Goal: Information Seeking & Learning: Learn about a topic

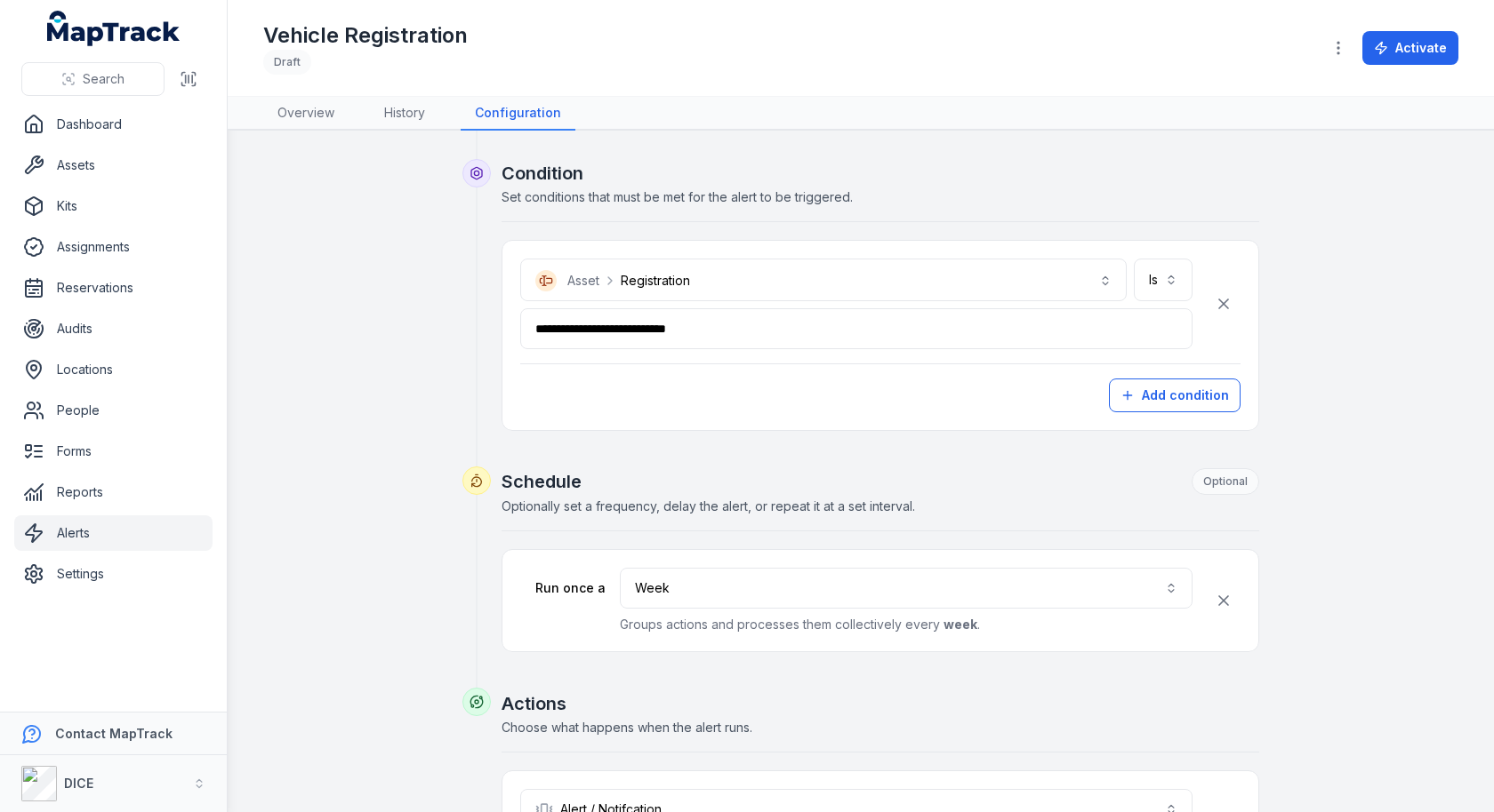
scroll to position [229, 0]
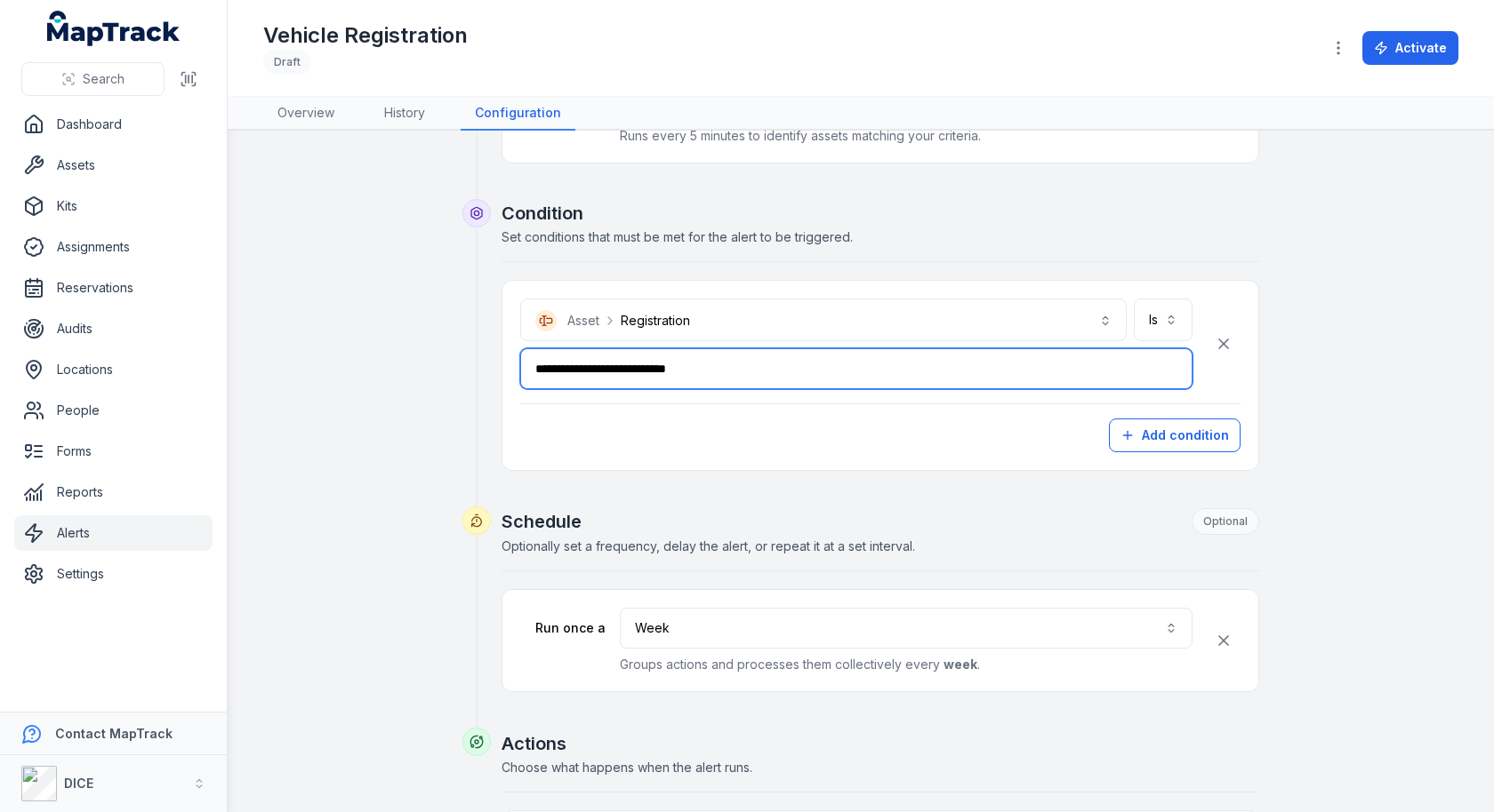
click at [780, 370] on input "**********" at bounding box center [856, 369] width 672 height 41
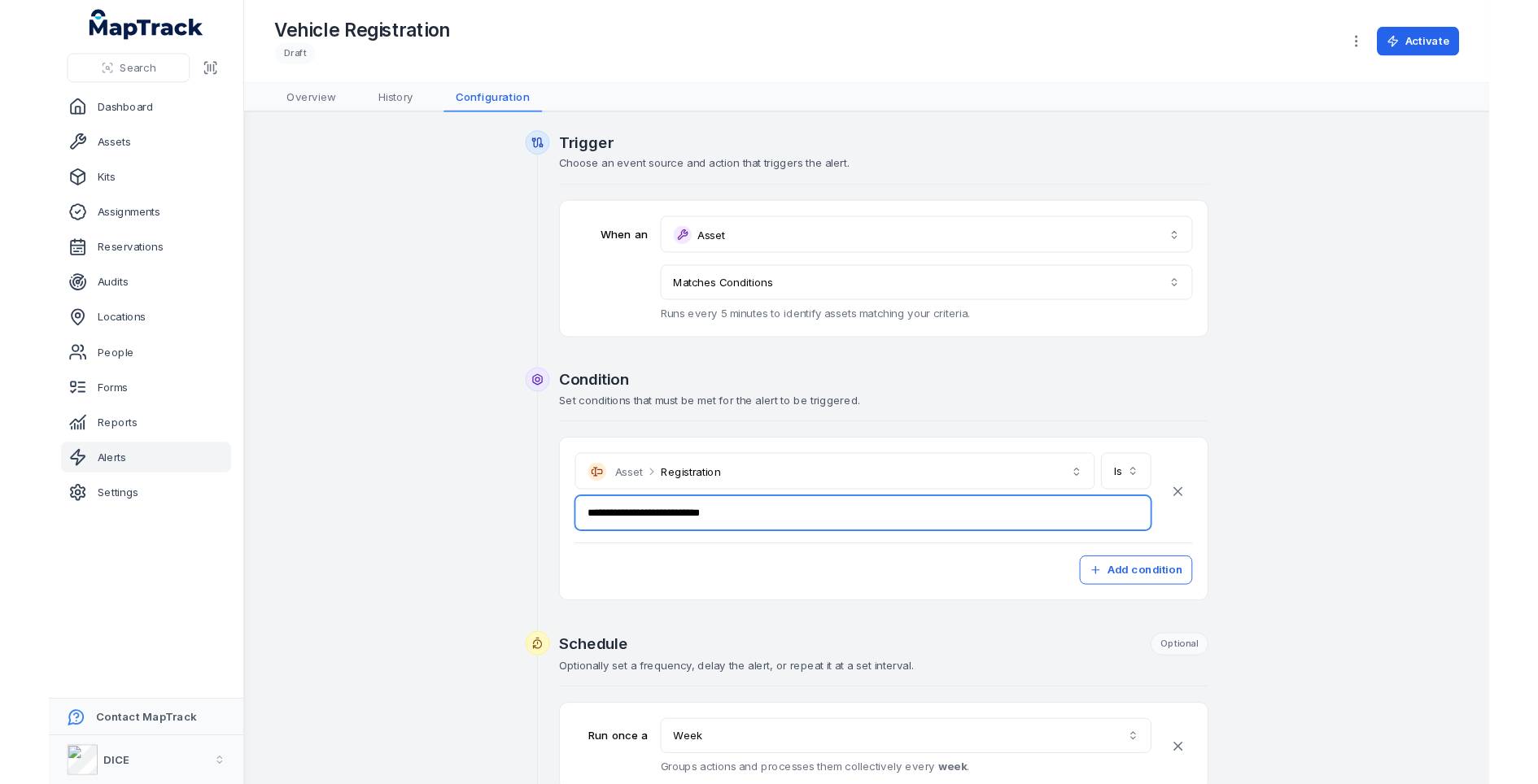
scroll to position [2, 0]
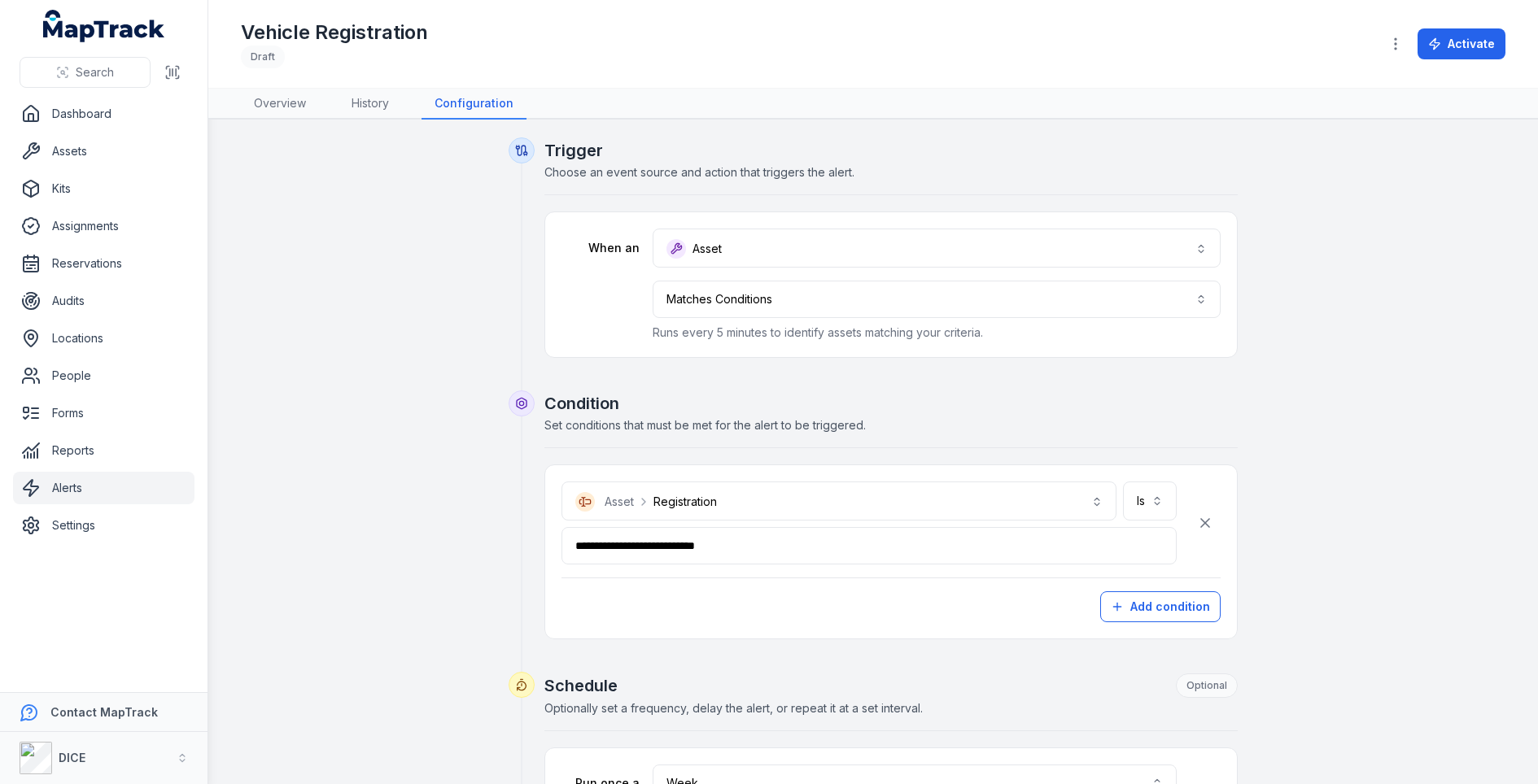
click at [307, 253] on div "**********" at bounding box center [873, 692] width 1250 height 1109
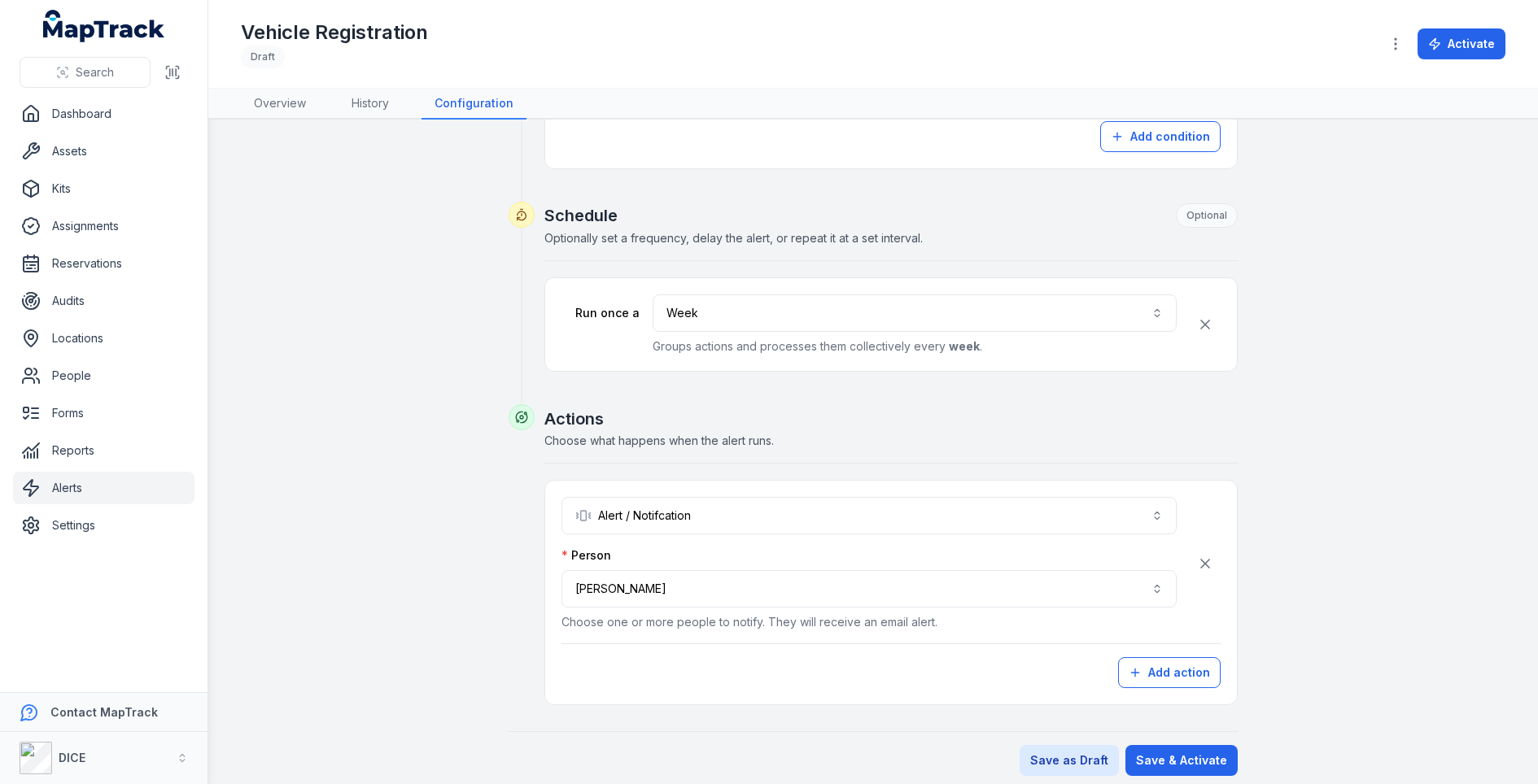
scroll to position [466, 0]
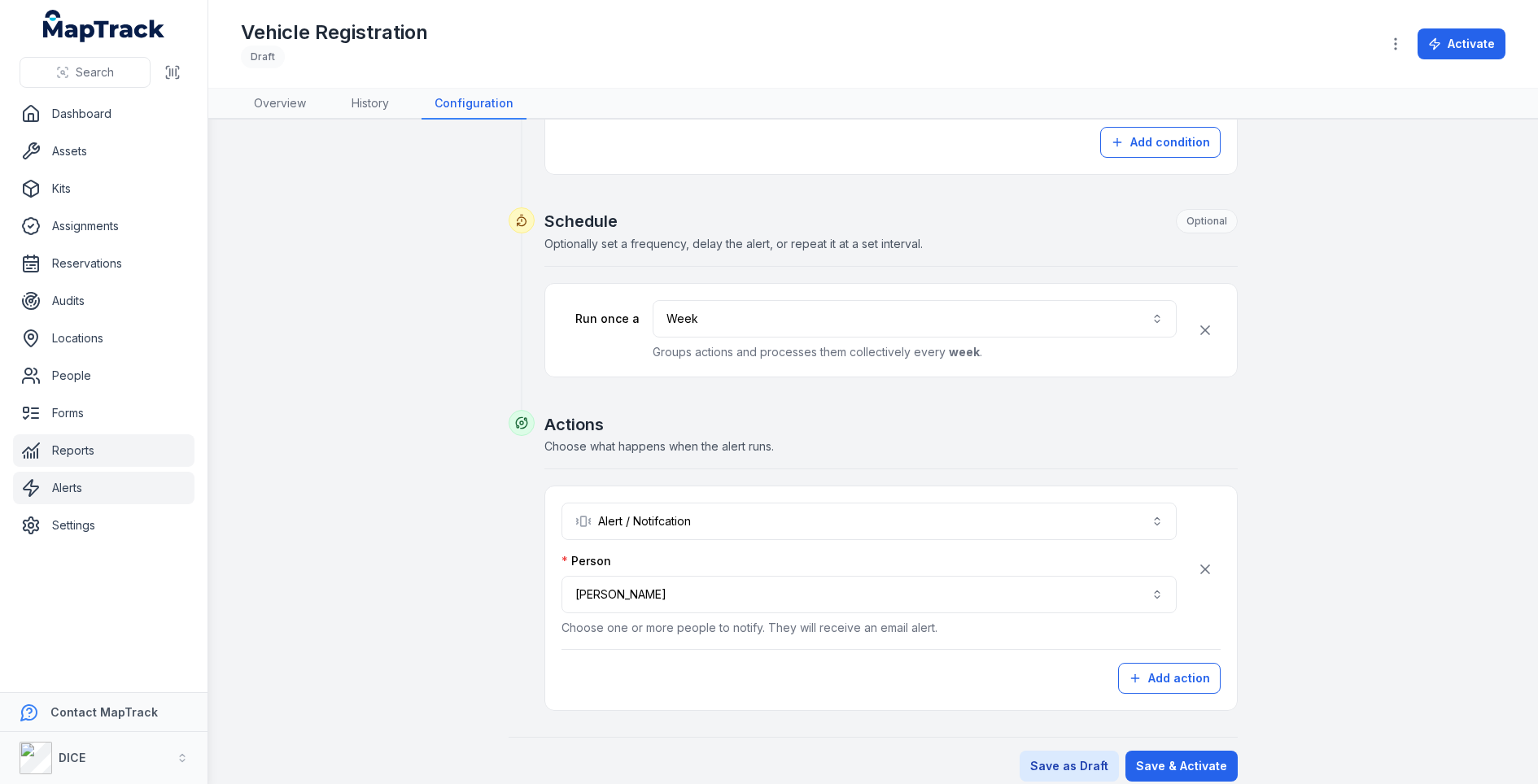
click at [97, 441] on link "Reports" at bounding box center [104, 450] width 181 height 33
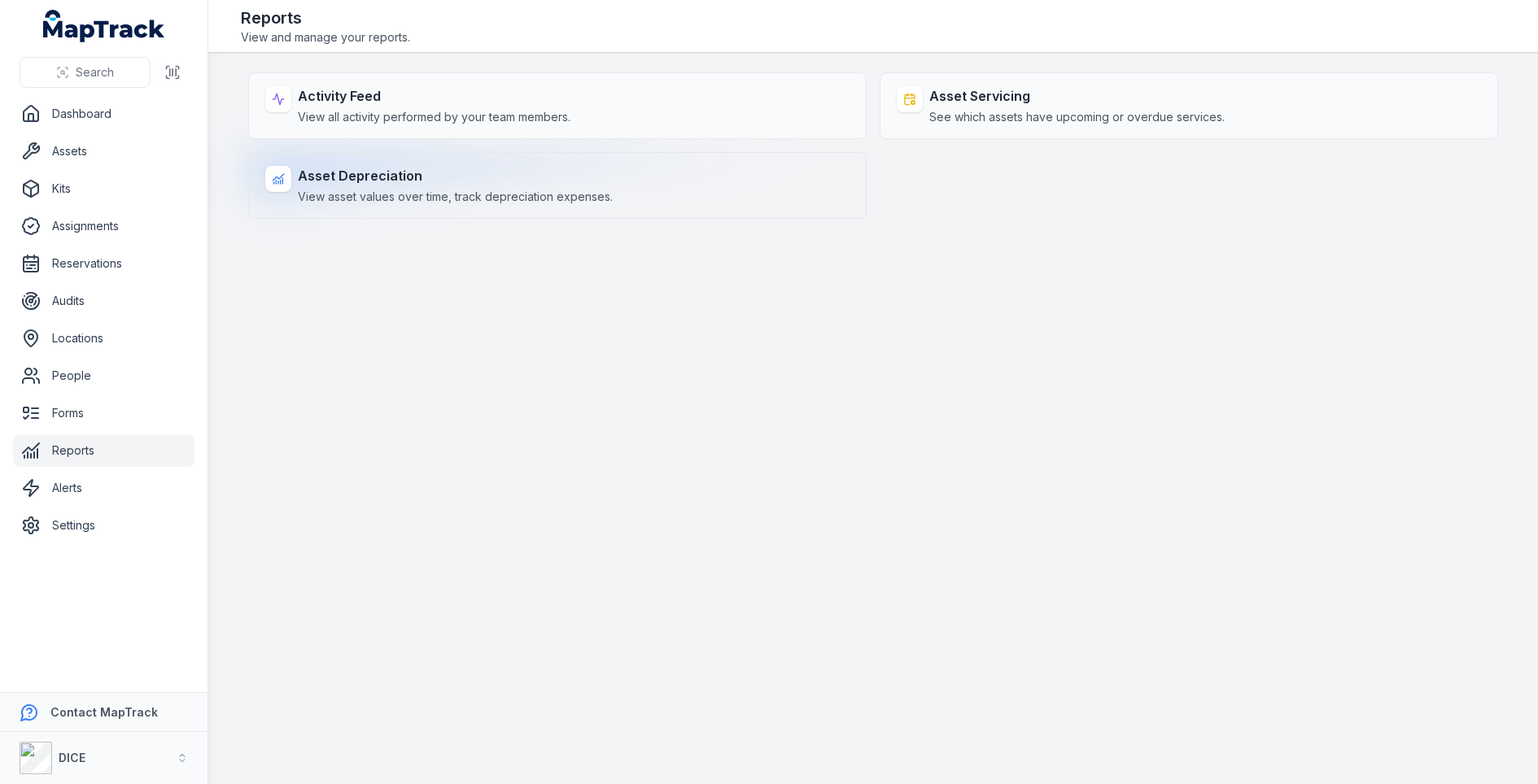
click at [473, 169] on strong "Asset Depreciation" at bounding box center [455, 175] width 315 height 19
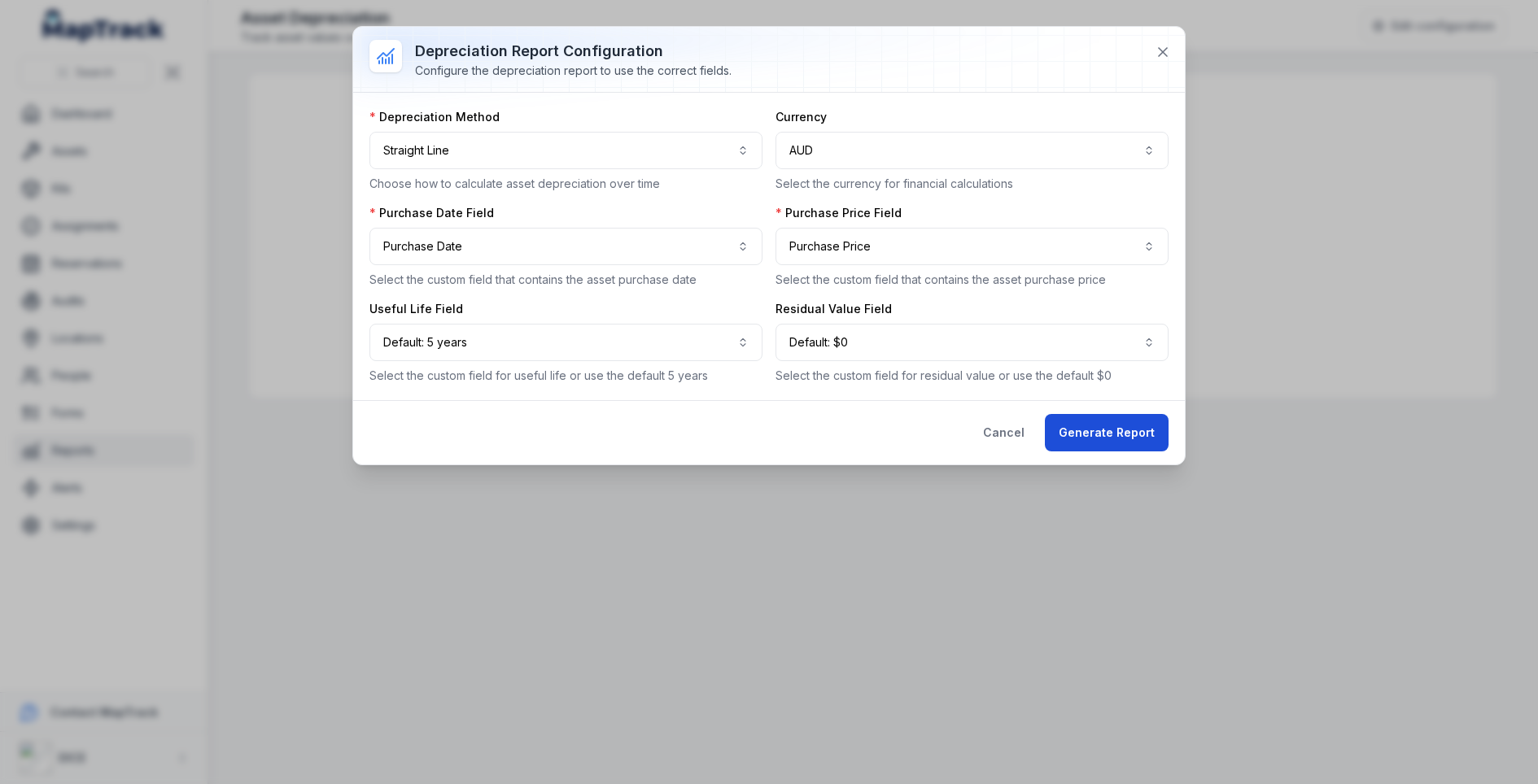
click at [1108, 424] on button "Generate Report" at bounding box center [1107, 432] width 124 height 38
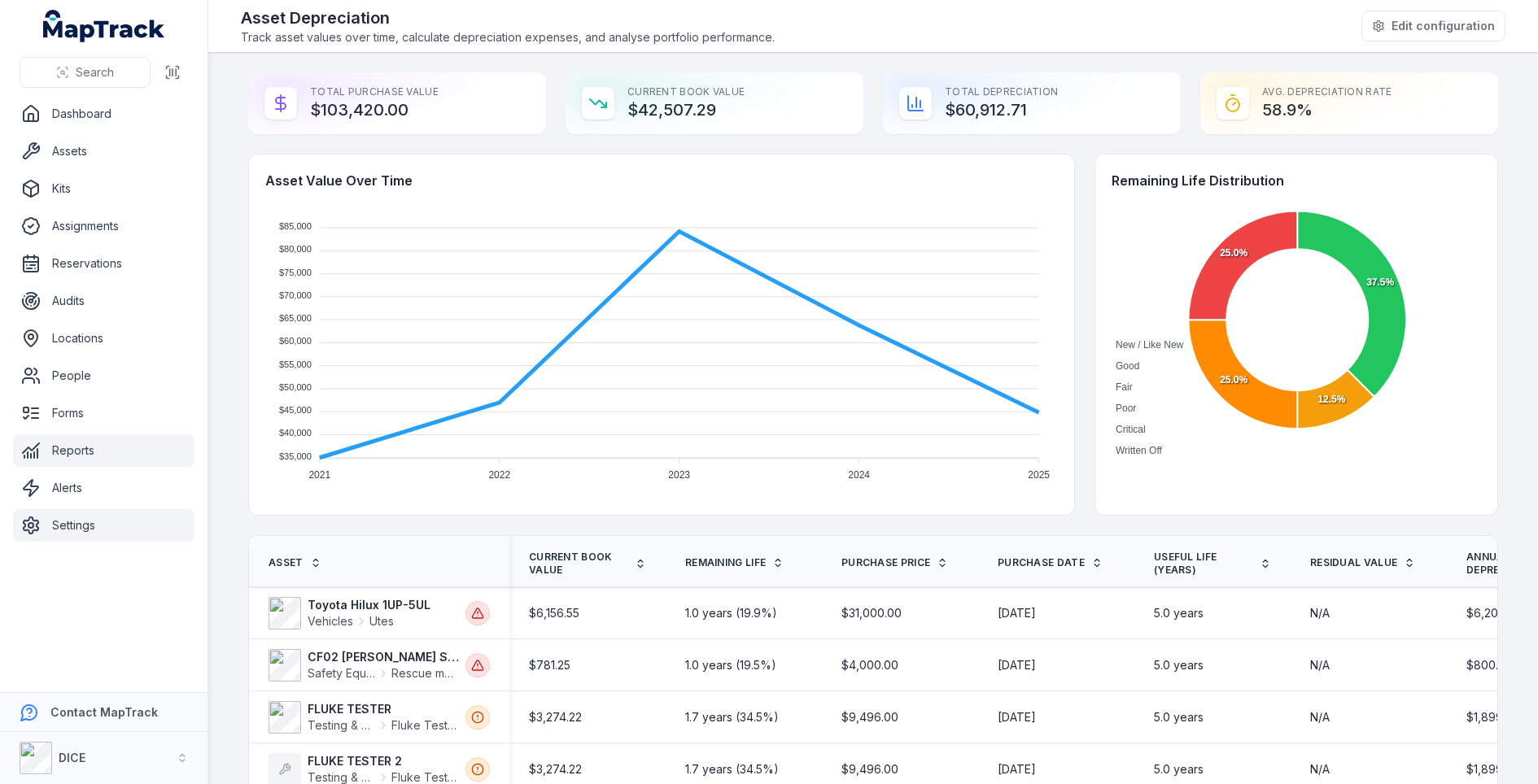
click at [93, 531] on link "Settings" at bounding box center [104, 525] width 181 height 33
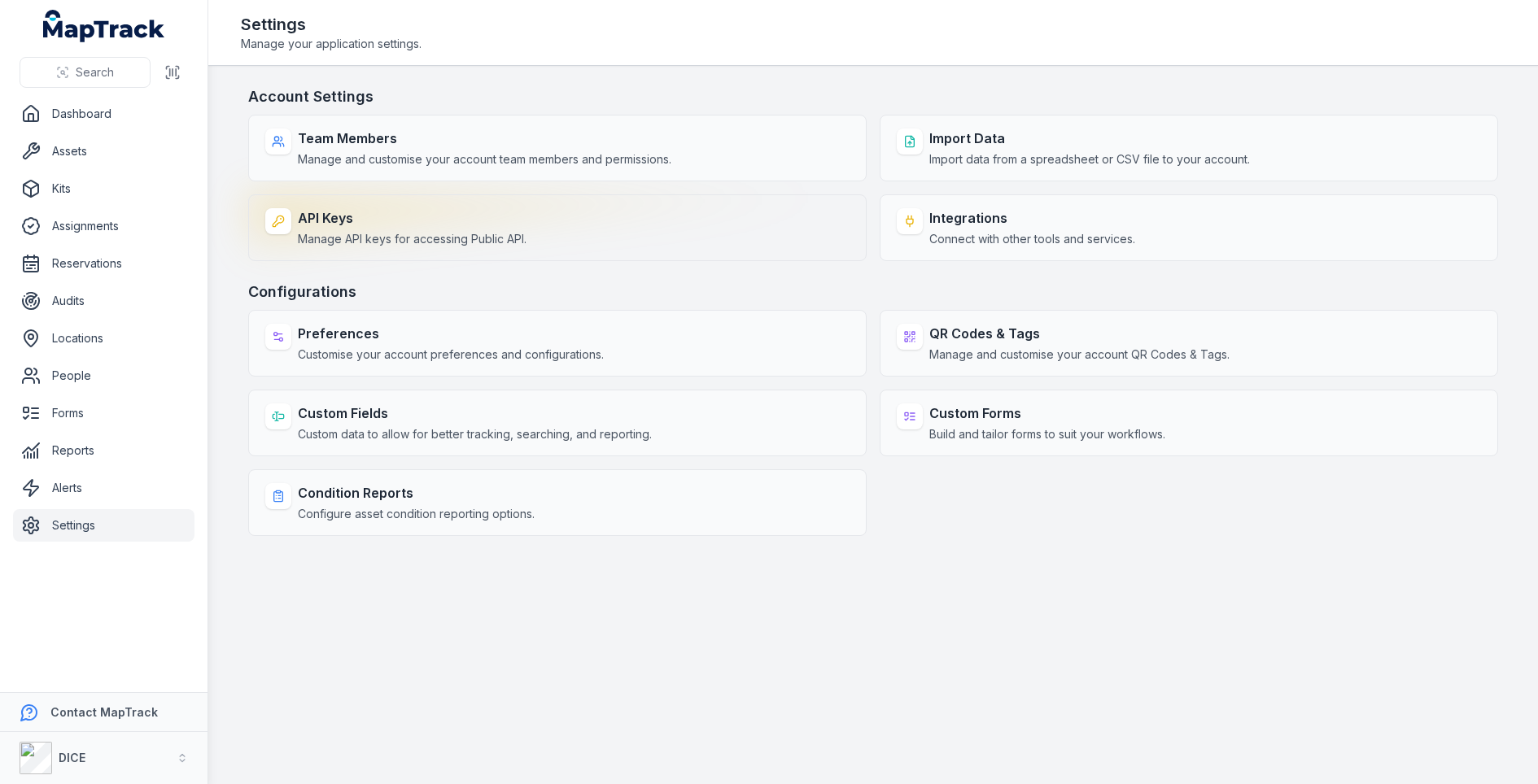
click at [571, 222] on div "API Keys Manage API keys for accessing Public API." at bounding box center [557, 228] width 618 height 67
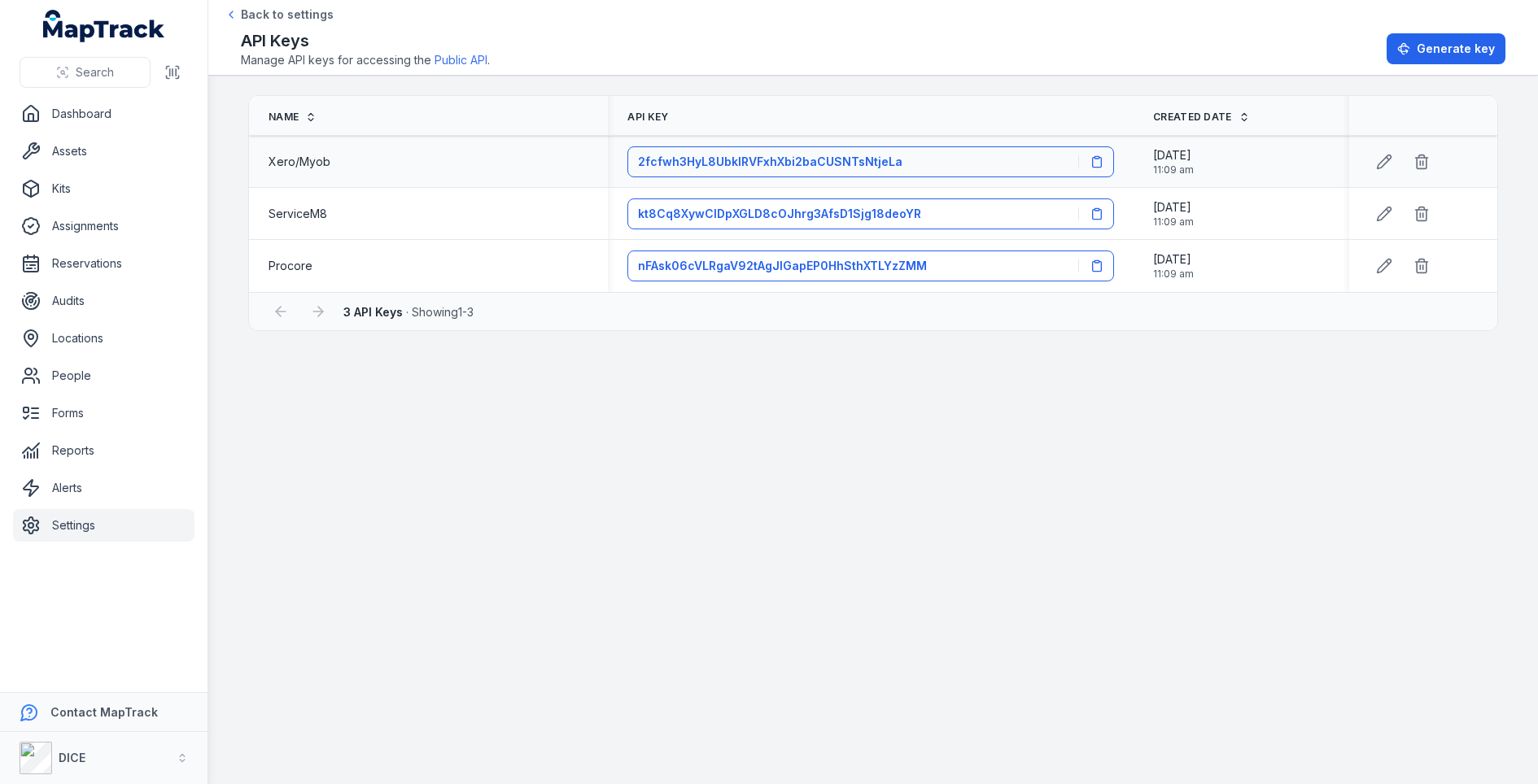
click at [319, 161] on span "Xero/Myob" at bounding box center [299, 161] width 62 height 16
click at [330, 162] on div "Xero/Myob" at bounding box center [428, 161] width 320 height 16
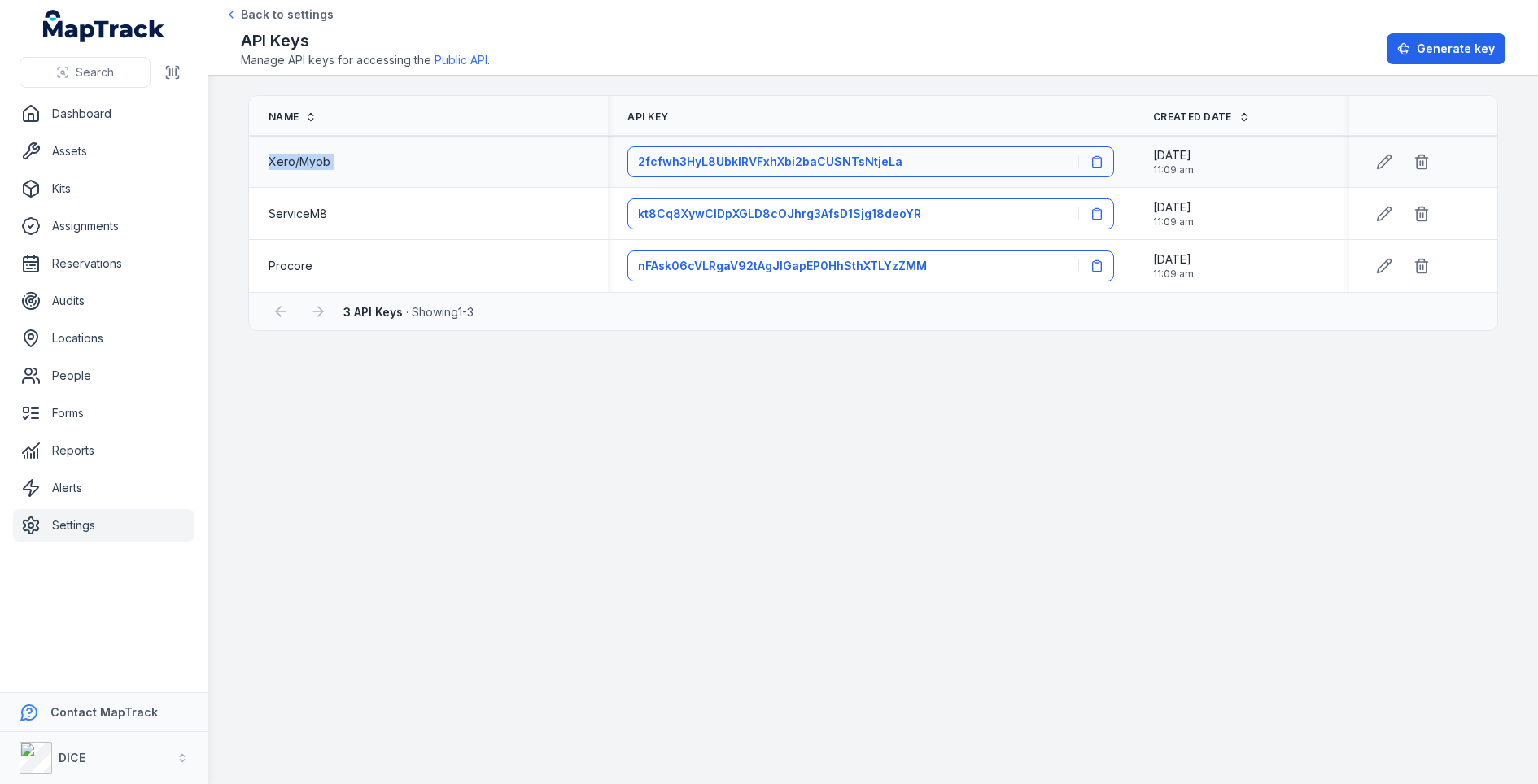
click at [330, 162] on div "Xero/Myob" at bounding box center [428, 161] width 320 height 16
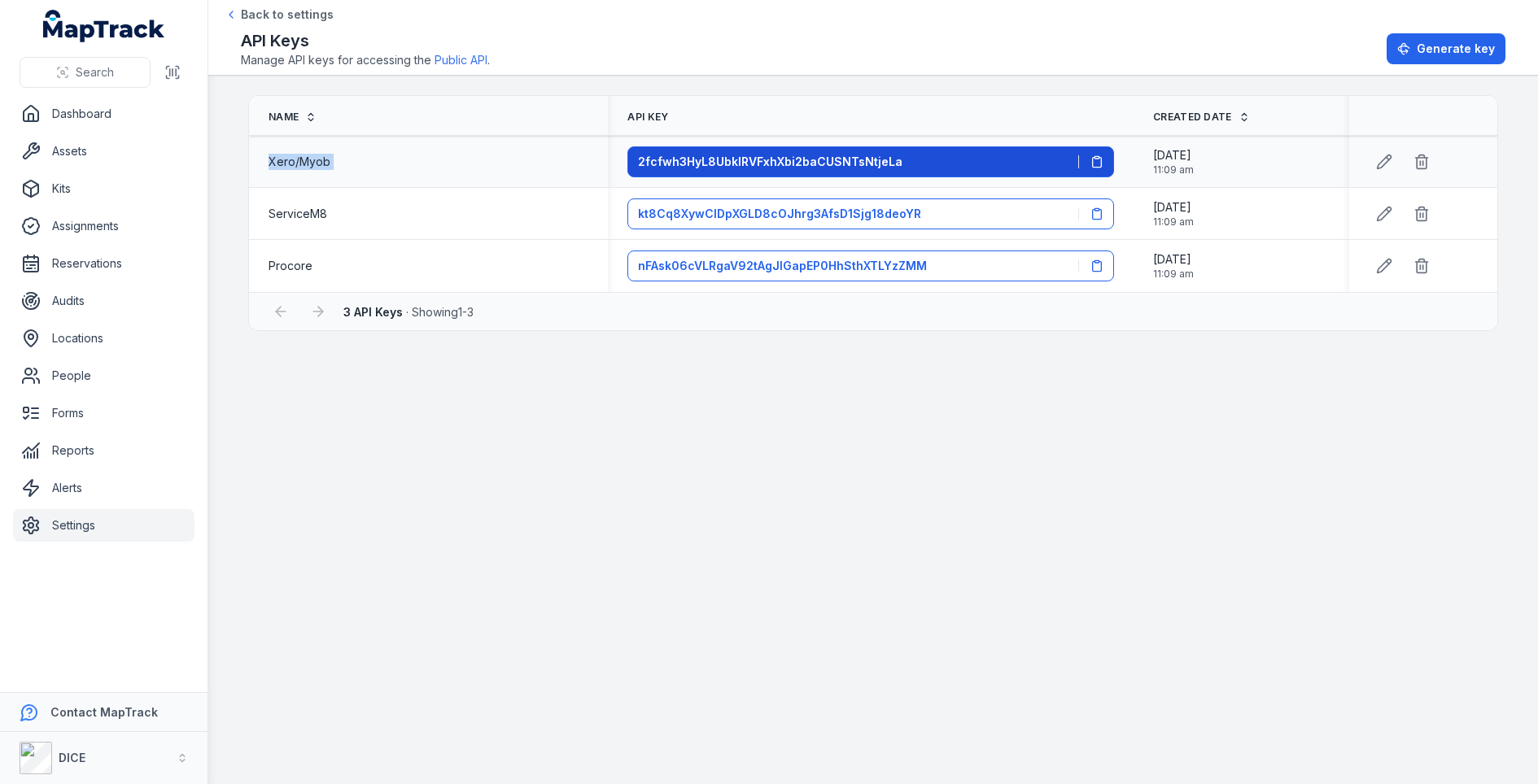
click at [1103, 156] on button "2fcfwh3HyL8UbkIRVFxhXbi2baCUSNTsNtjeLa" at bounding box center [871, 161] width 487 height 31
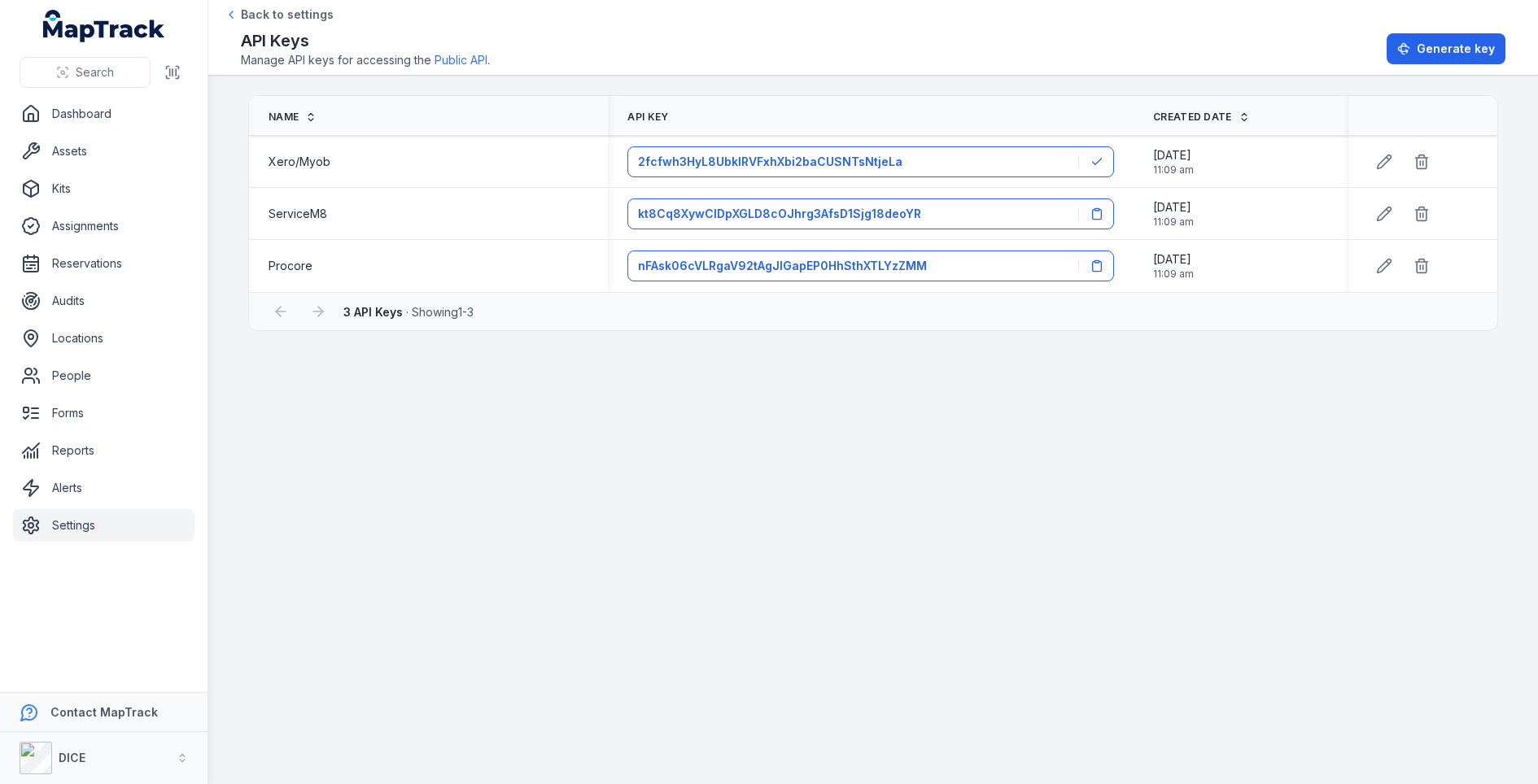
click at [962, 116] on th "API Key" at bounding box center [871, 116] width 525 height 40
click at [461, 55] on link "Public API" at bounding box center [460, 59] width 53 height 16
click at [90, 162] on link "Assets" at bounding box center [104, 151] width 181 height 33
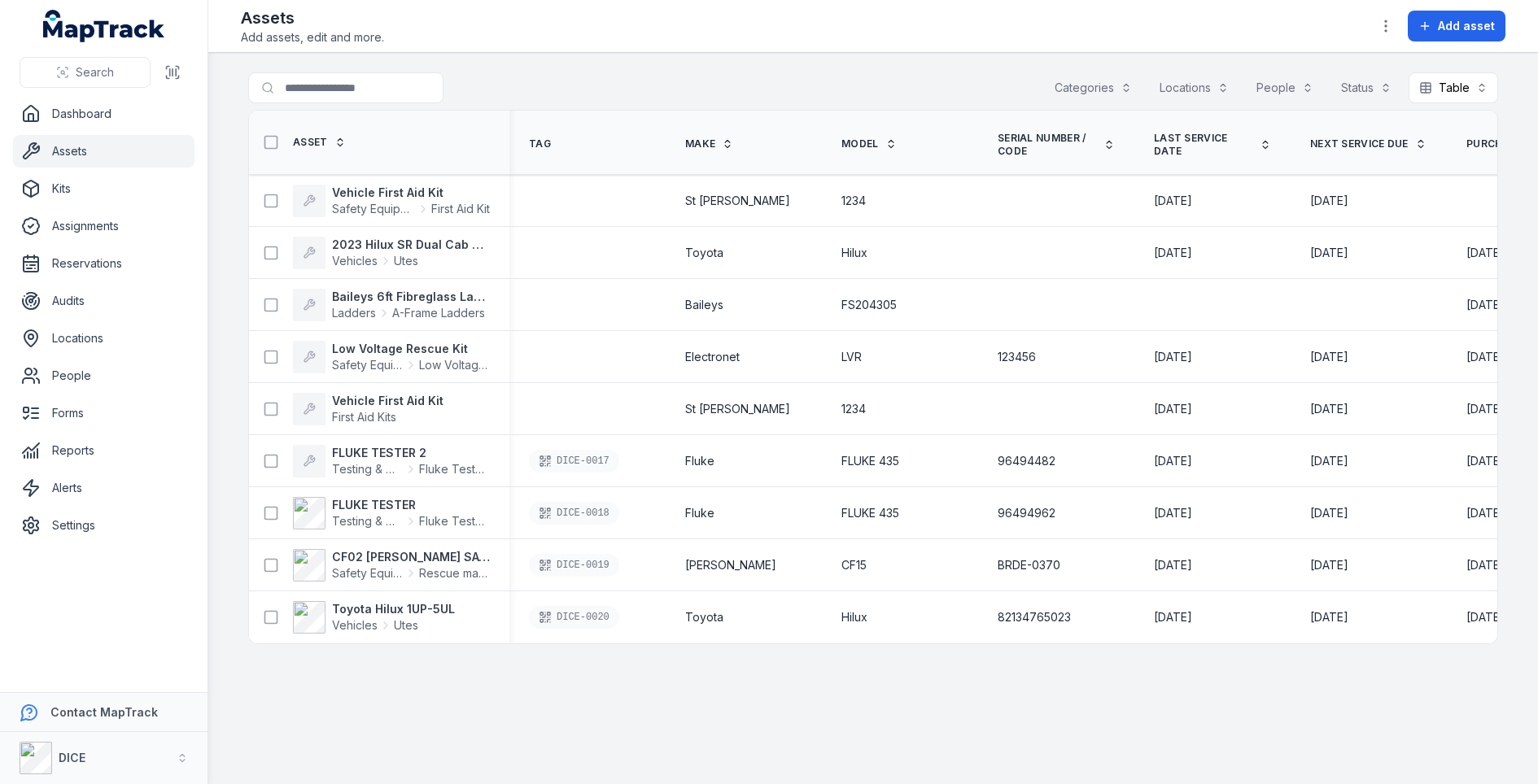
click at [1423, 45] on div "Assets Add assets, edit and more. Add asset" at bounding box center [873, 26] width 1265 height 39
click at [1431, 28] on icon at bounding box center [1425, 26] width 13 height 13
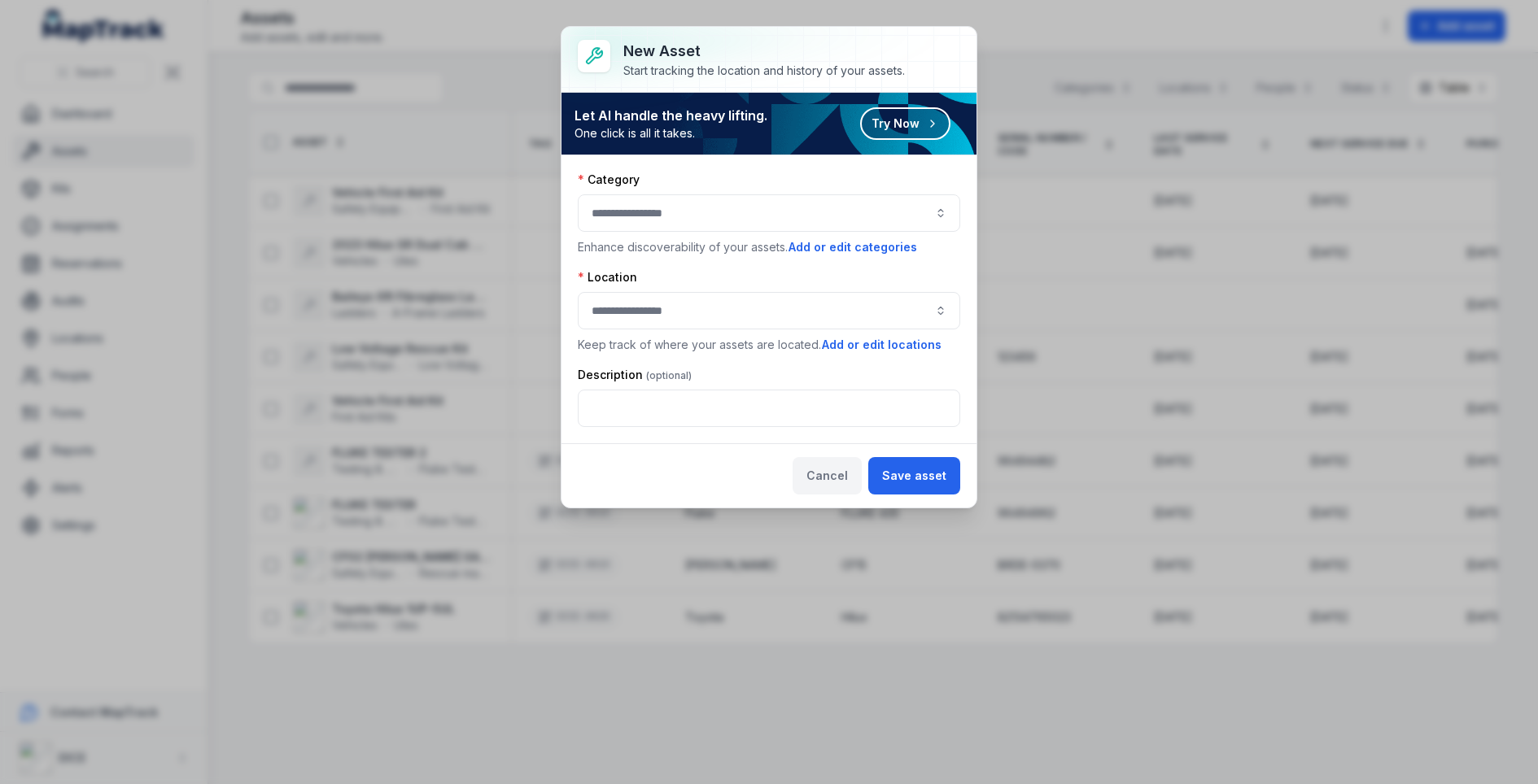
click at [853, 480] on button "Cancel" at bounding box center [827, 475] width 69 height 38
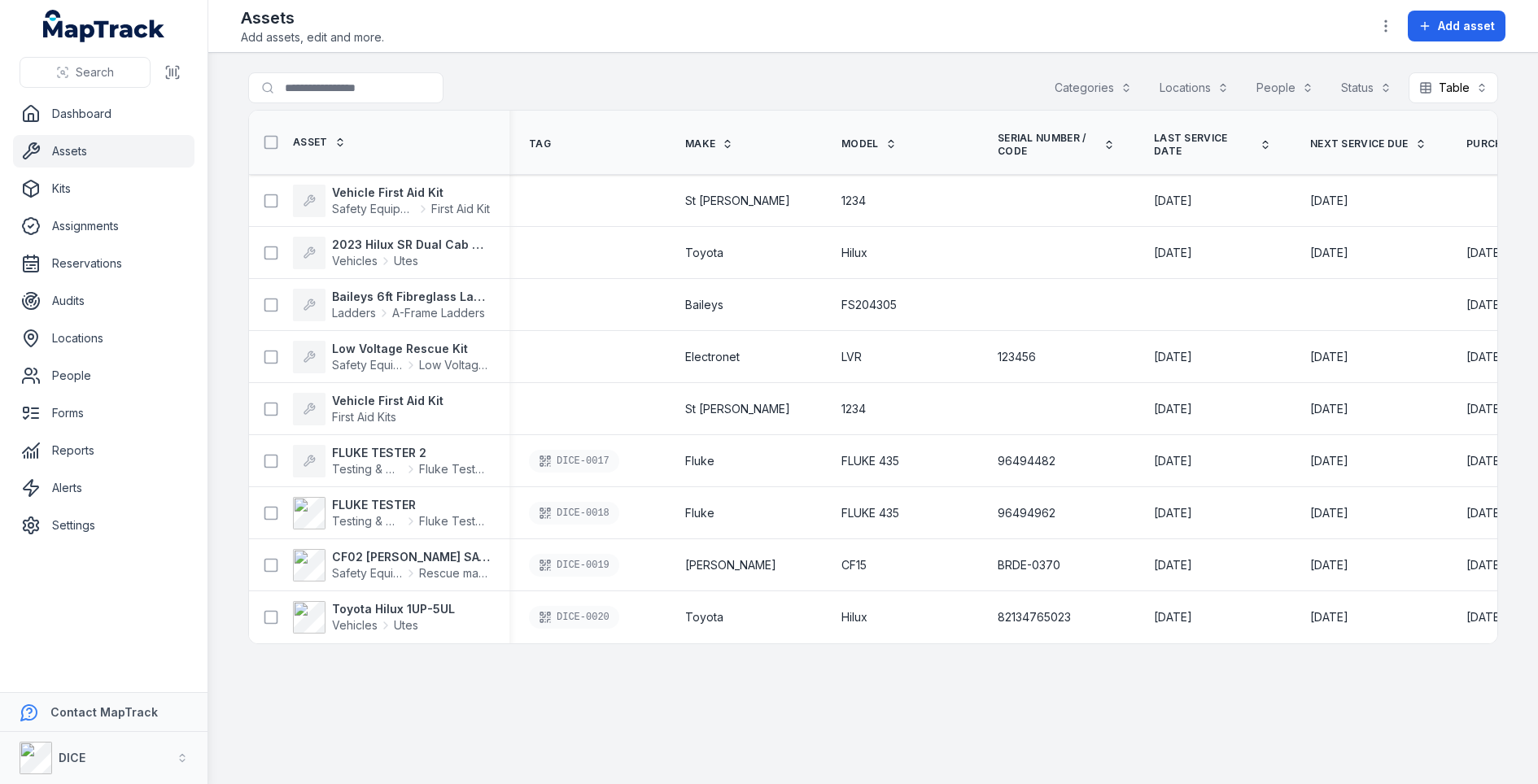
click at [907, 78] on div "Search for assets Categories Locations People Status Table *****" at bounding box center [873, 91] width 1250 height 38
click at [674, 86] on div "Search for assets Categories Locations People Status Table *****" at bounding box center [873, 91] width 1250 height 38
click at [105, 454] on link "Reports" at bounding box center [104, 450] width 181 height 33
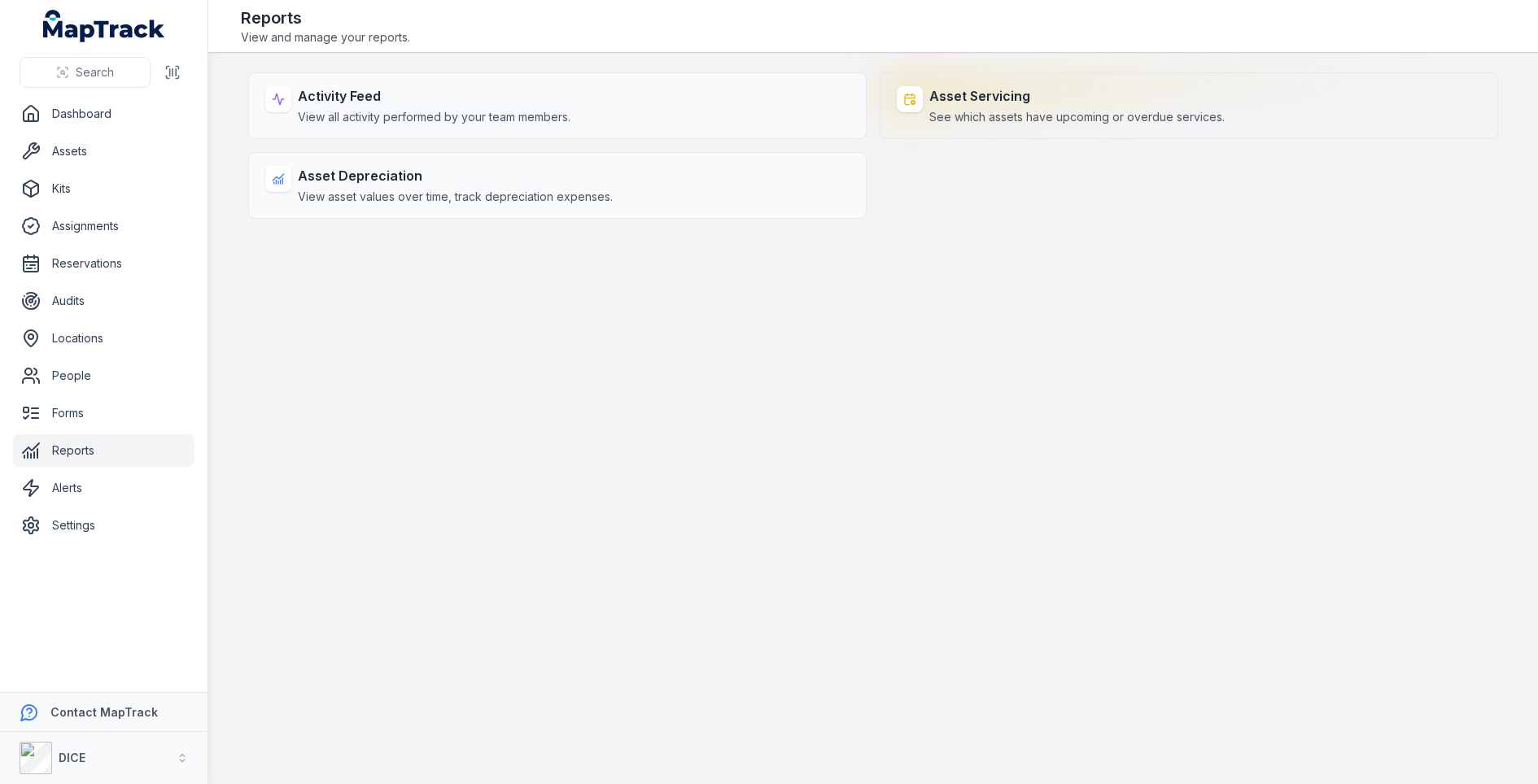
click at [982, 96] on strong "Asset Servicing" at bounding box center [1077, 95] width 296 height 19
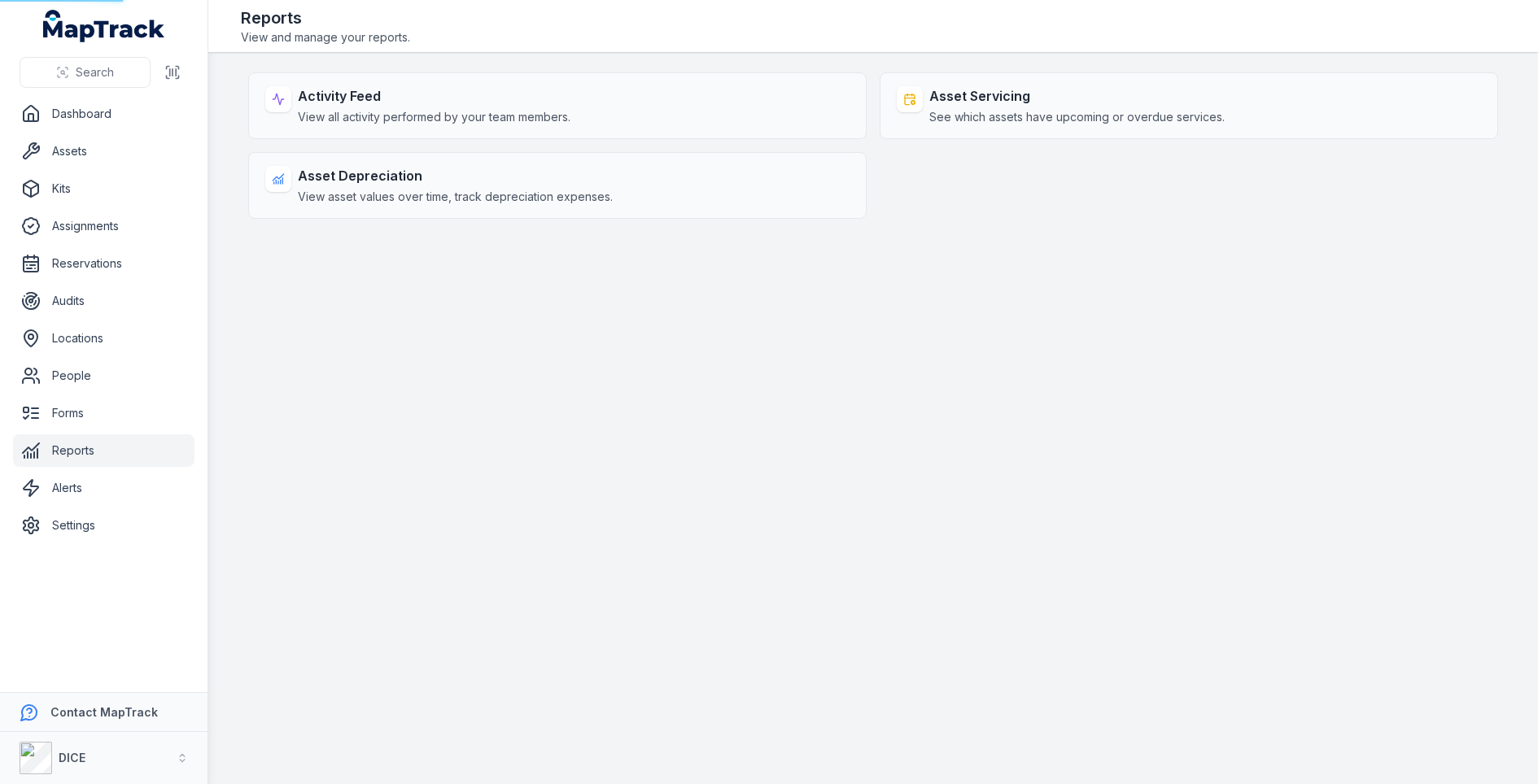
click at [987, 47] on header "Toggle Navigation Reports View and manage your reports." at bounding box center [873, 26] width 1330 height 53
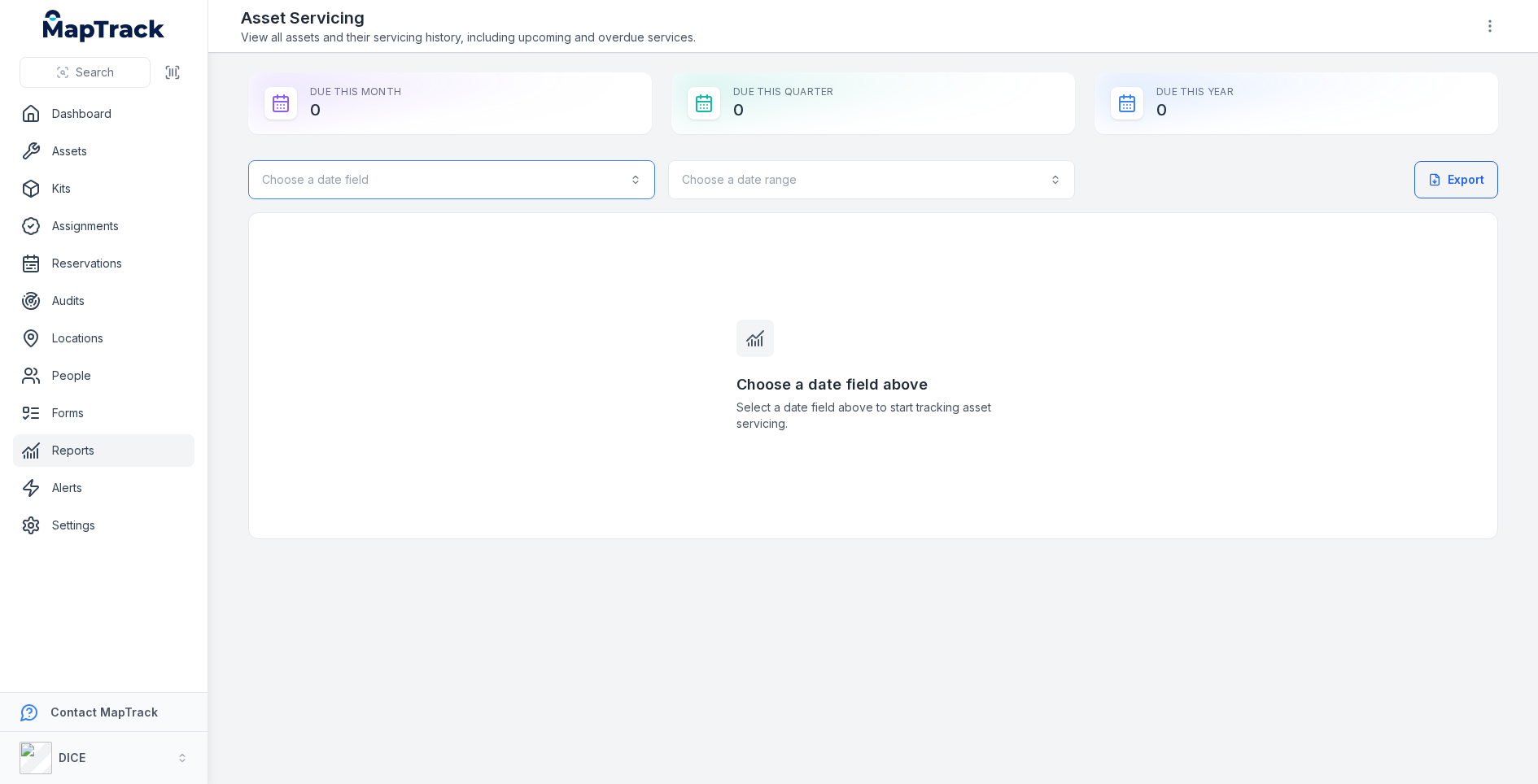
click at [581, 181] on button "Choose a date field" at bounding box center [451, 180] width 407 height 39
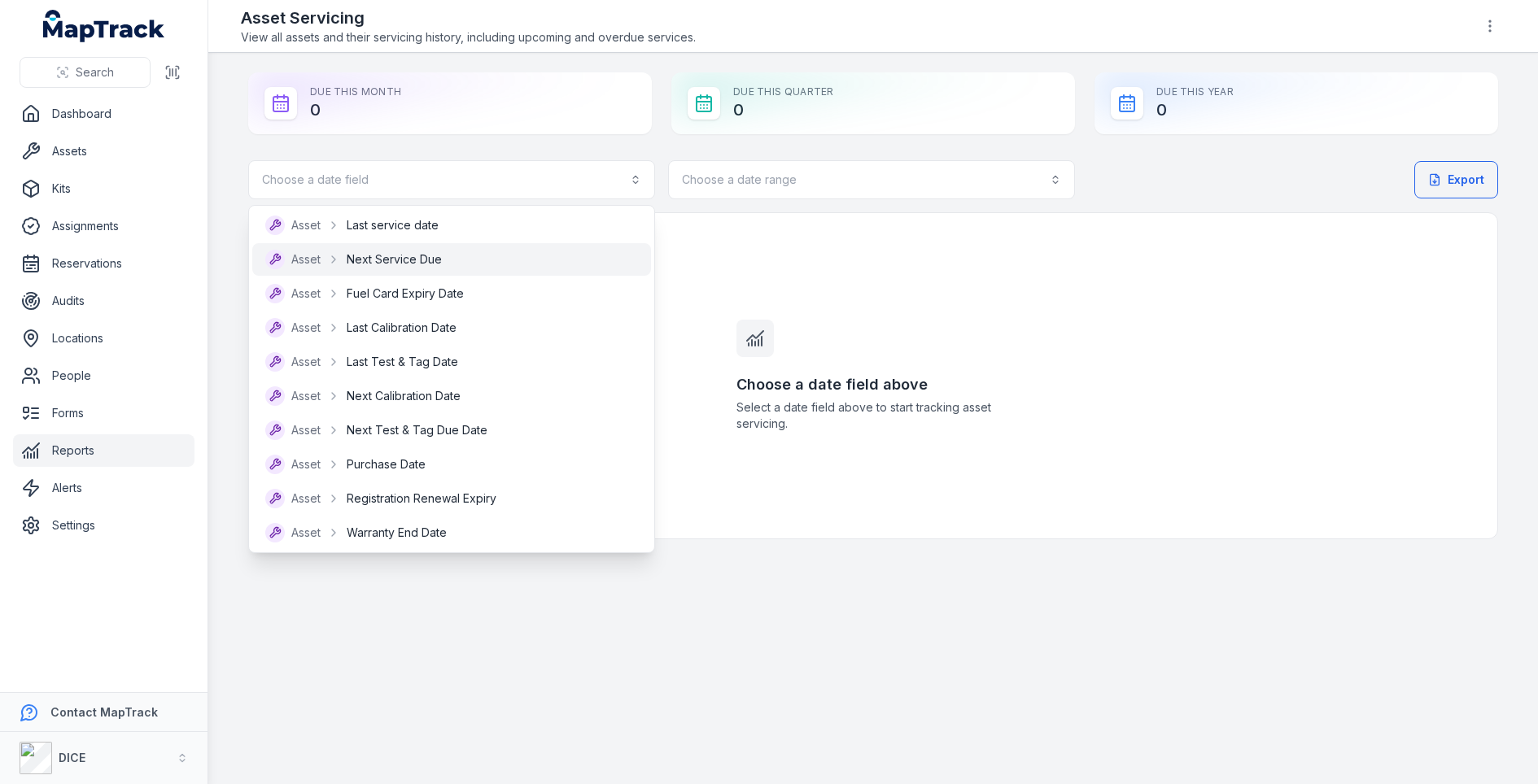
click at [525, 260] on div "Asset Next Service Due" at bounding box center [452, 259] width 373 height 19
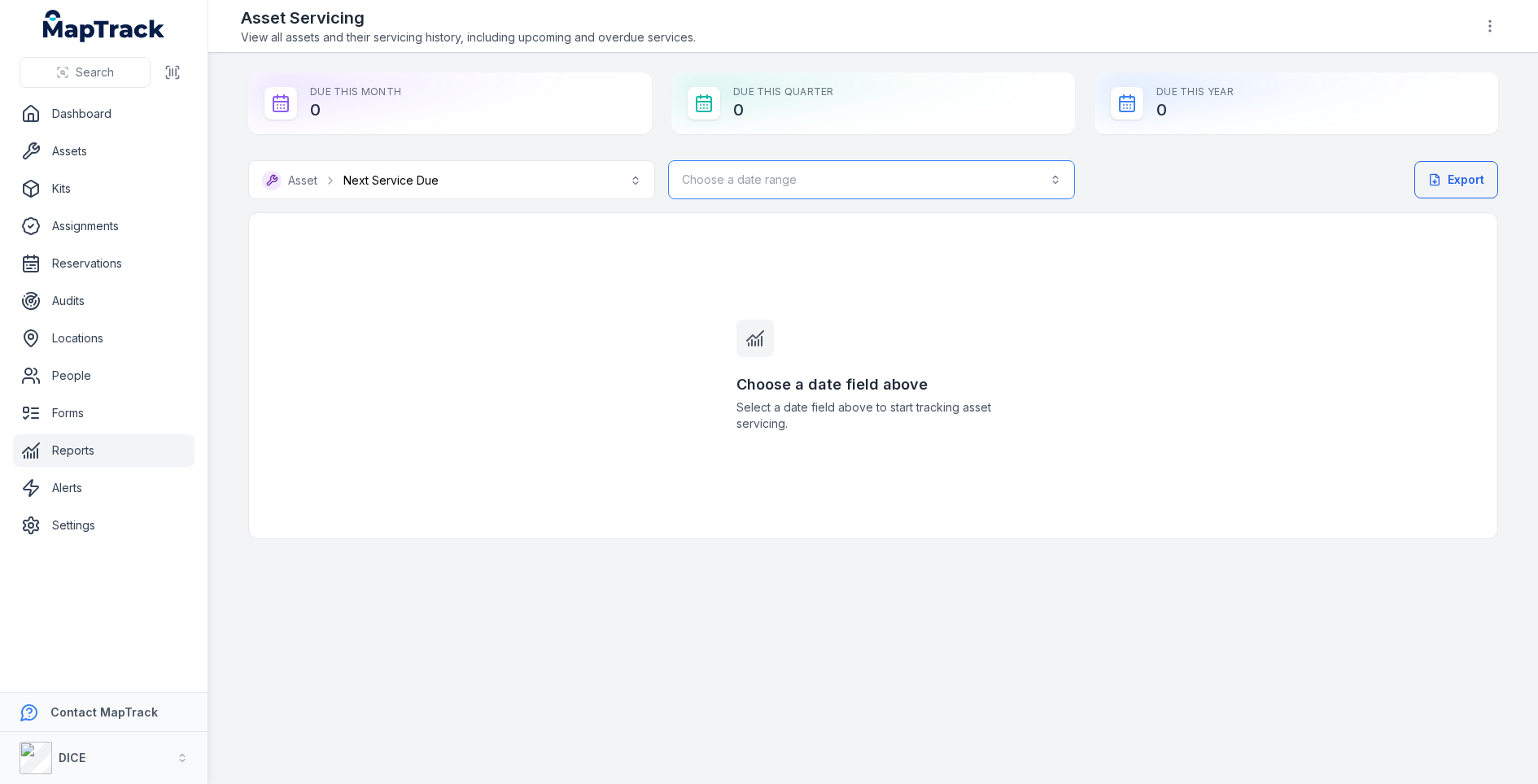
click at [850, 175] on button "Choose a date range" at bounding box center [871, 180] width 407 height 39
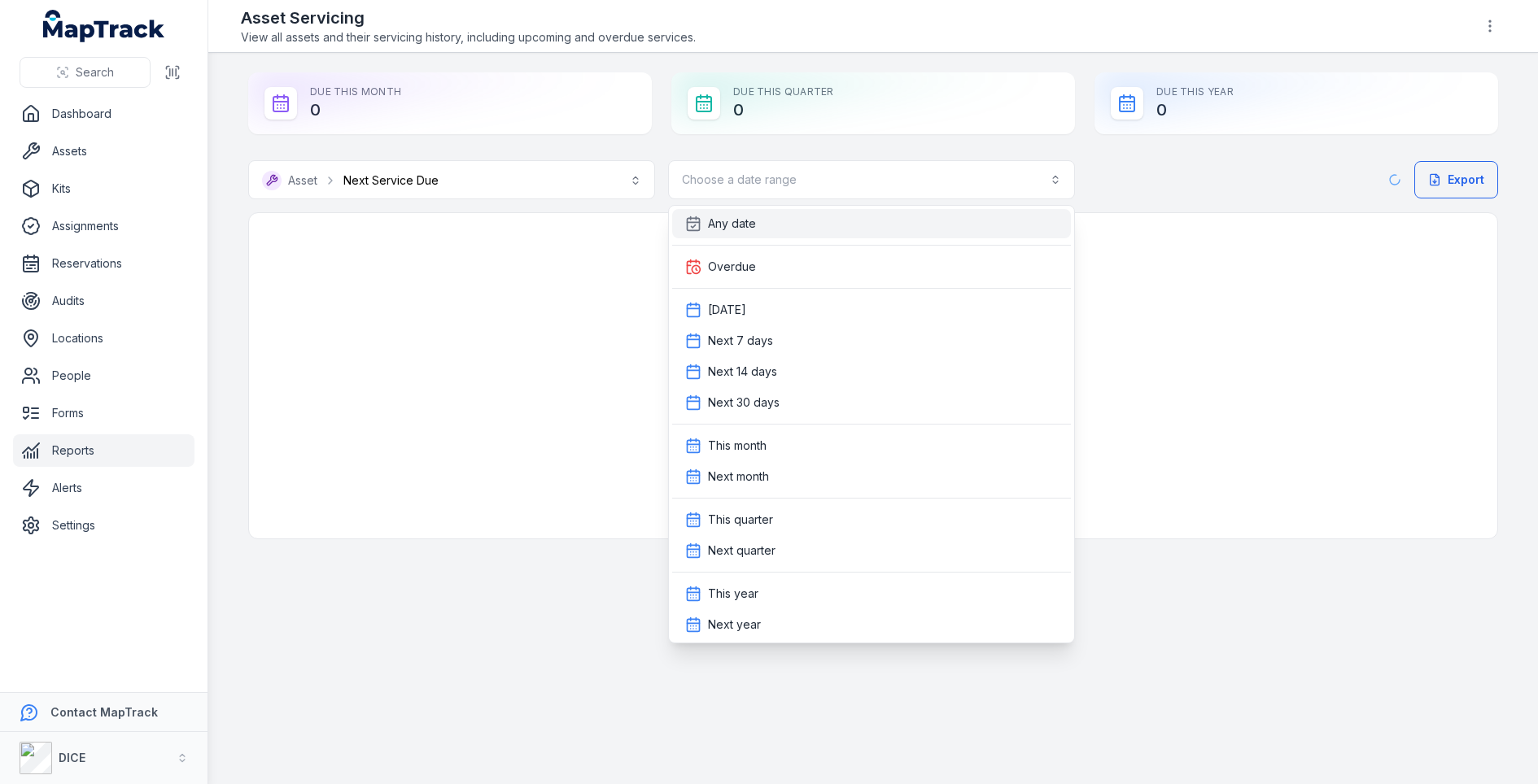
click at [836, 227] on div "Any date" at bounding box center [871, 223] width 373 height 16
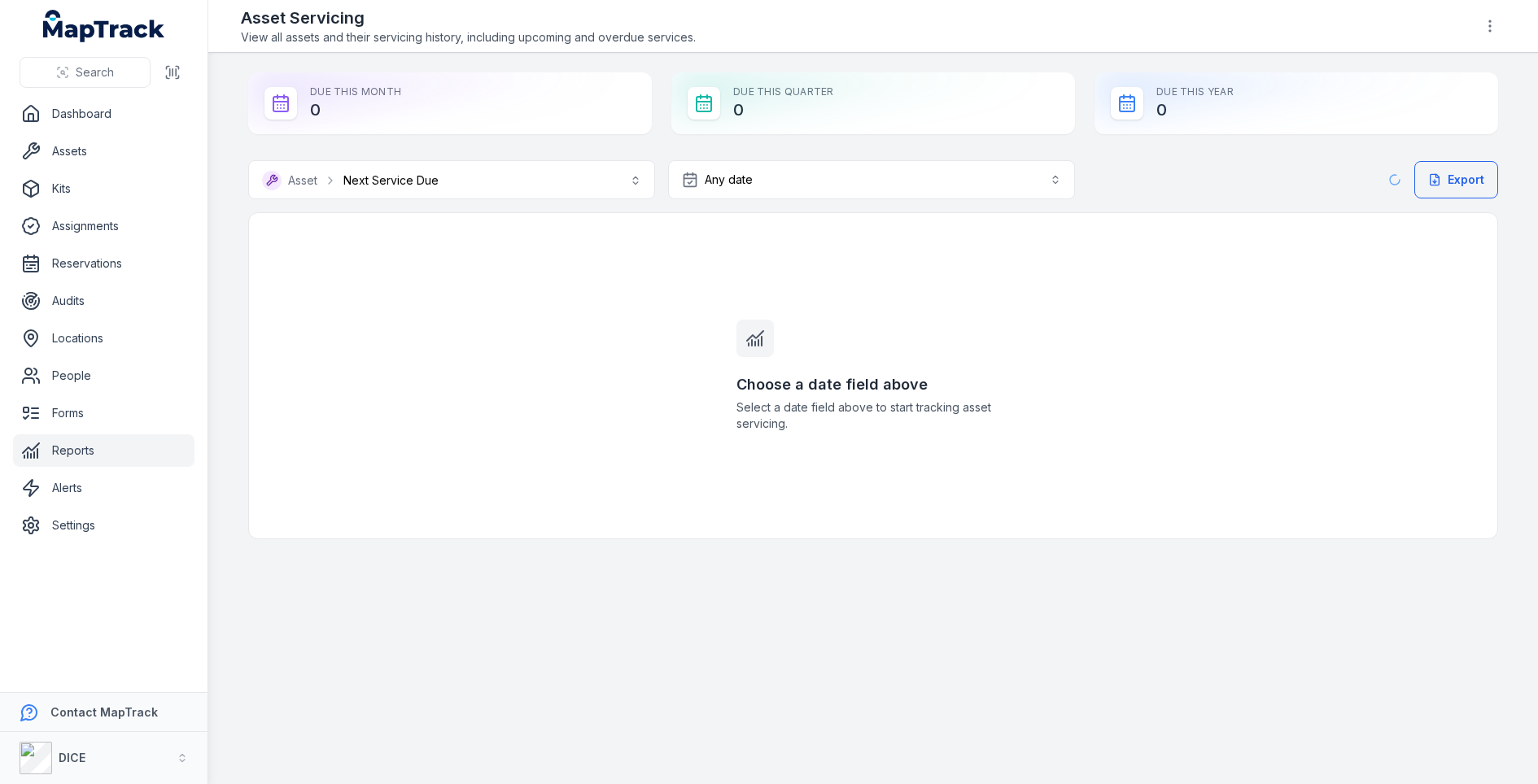
click at [881, 333] on div "Choose a date field above Select a date field above to start tracking asset ser…" at bounding box center [873, 376] width 312 height 326
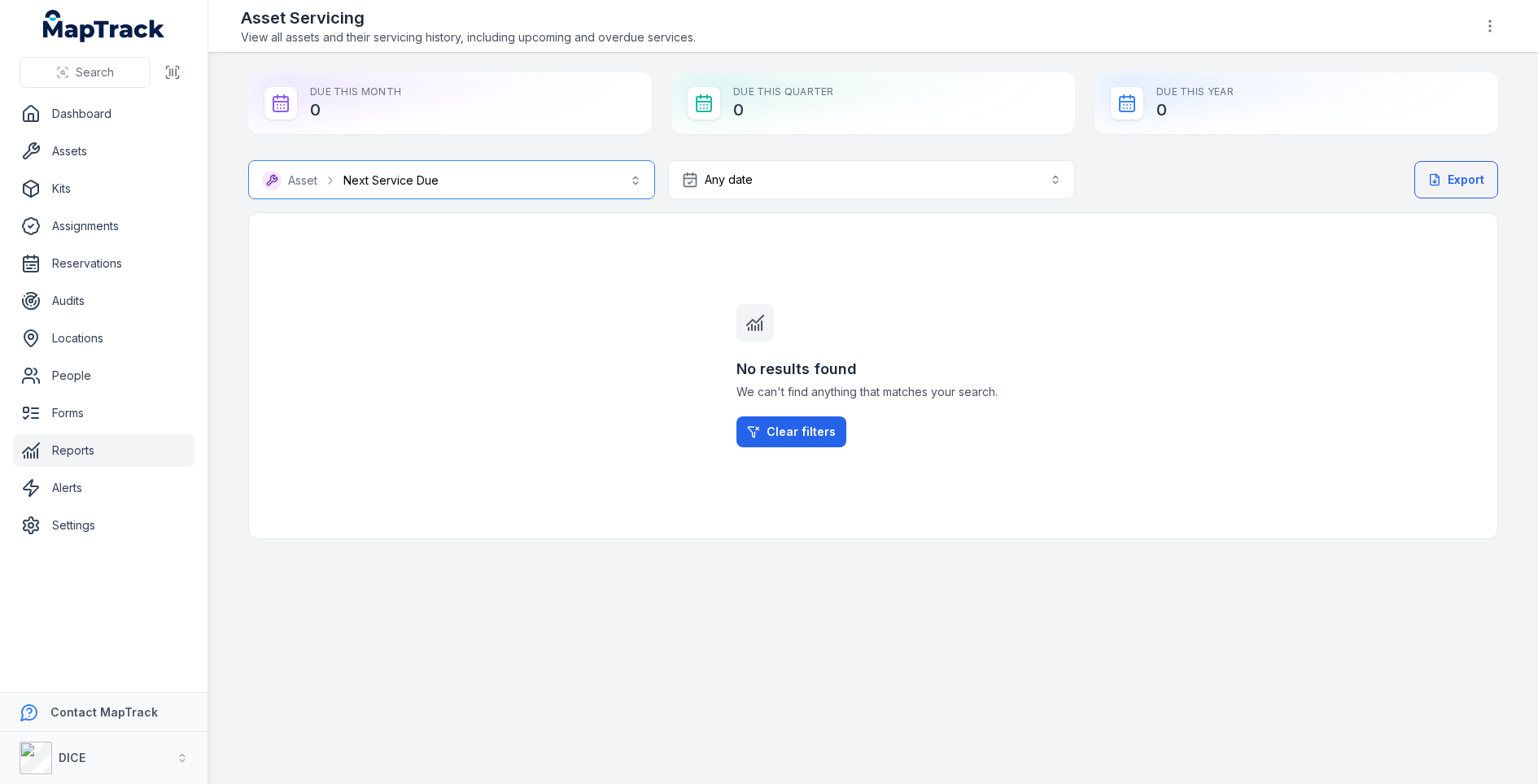
click at [475, 187] on button "**********" at bounding box center [451, 180] width 407 height 39
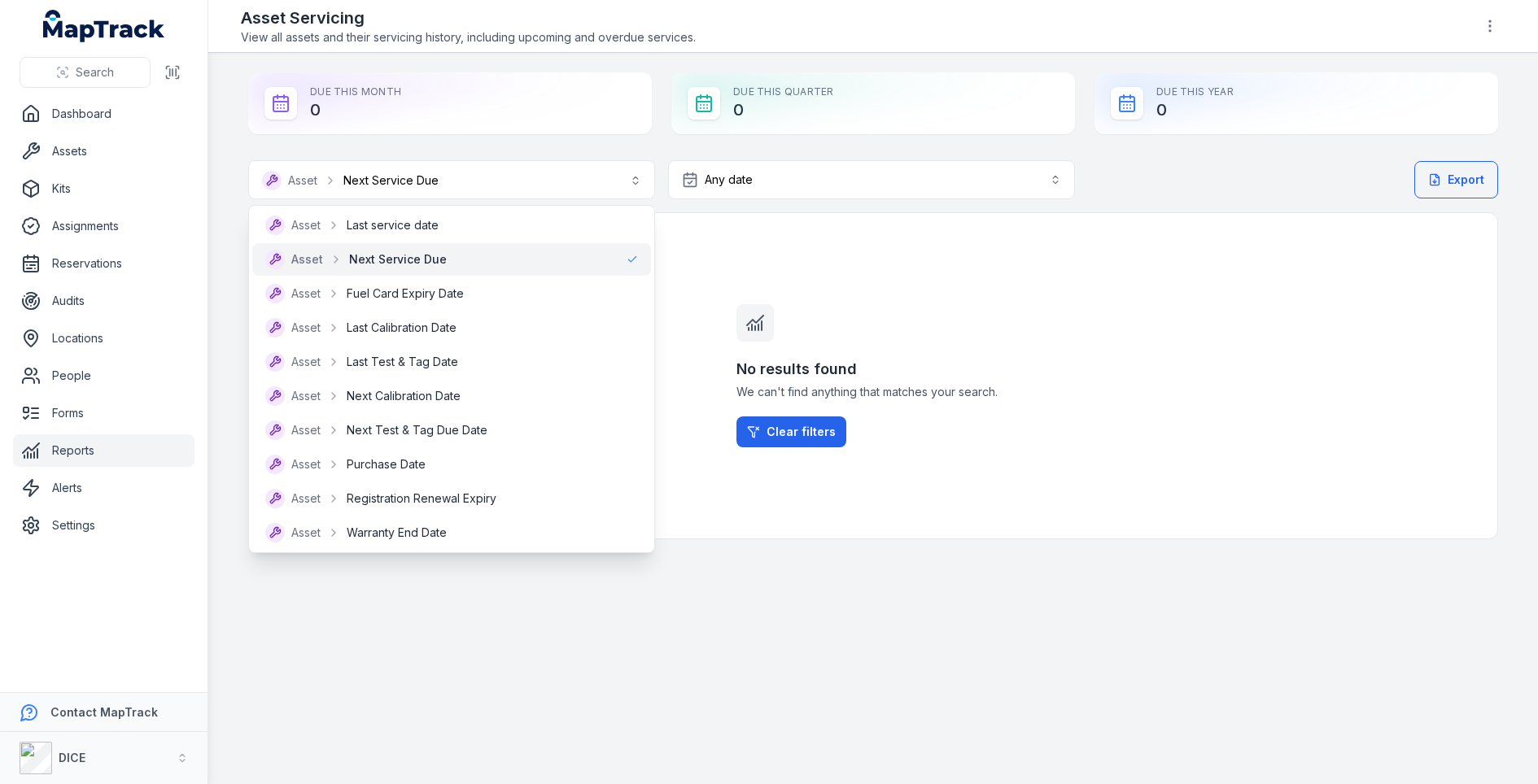
click at [744, 192] on div "**********" at bounding box center [662, 180] width 827 height 39
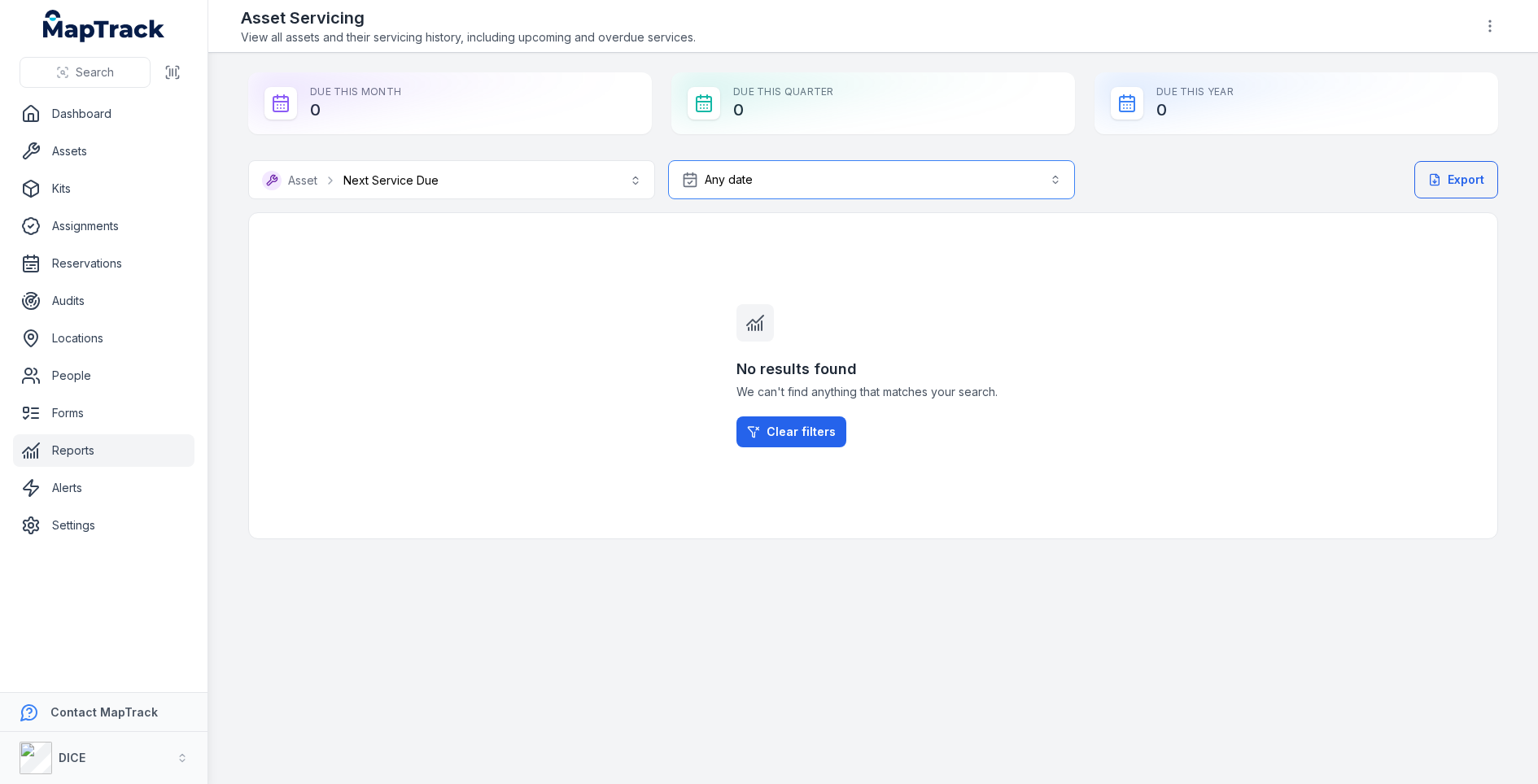
click at [759, 169] on button "Any date ***" at bounding box center [871, 180] width 407 height 39
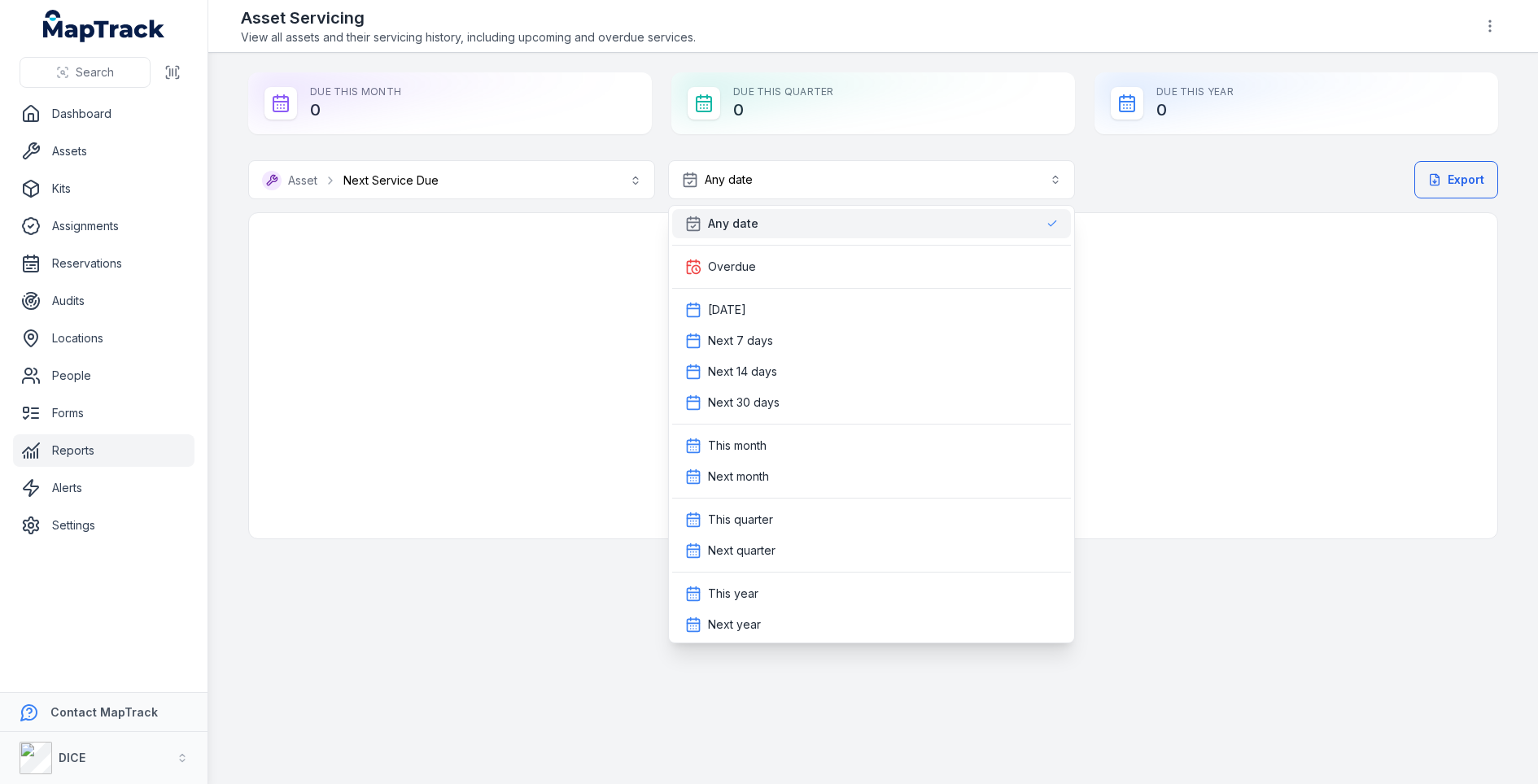
click at [297, 327] on div "**********" at bounding box center [873, 350] width 1250 height 379
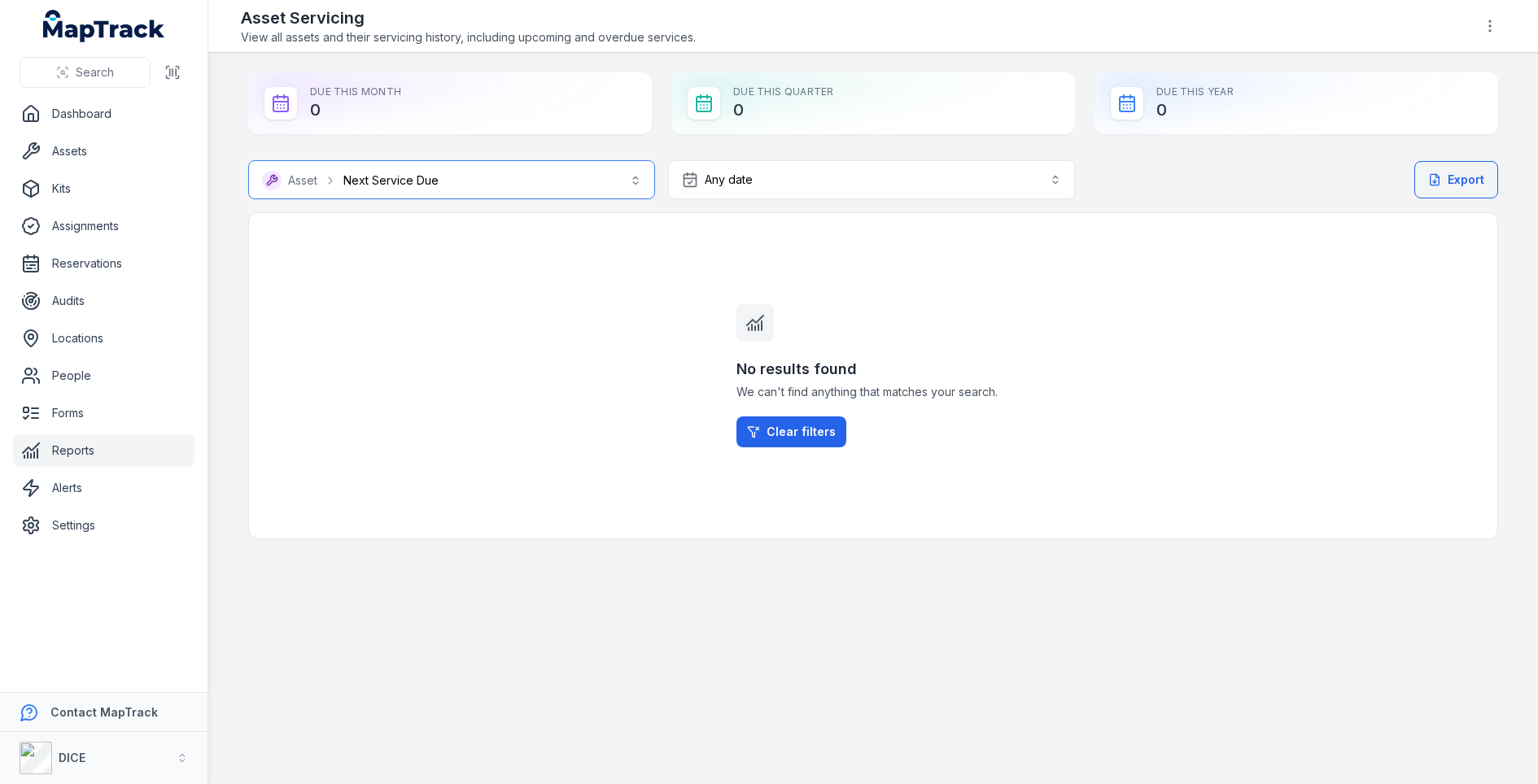
click at [432, 180] on button "**********" at bounding box center [451, 180] width 407 height 39
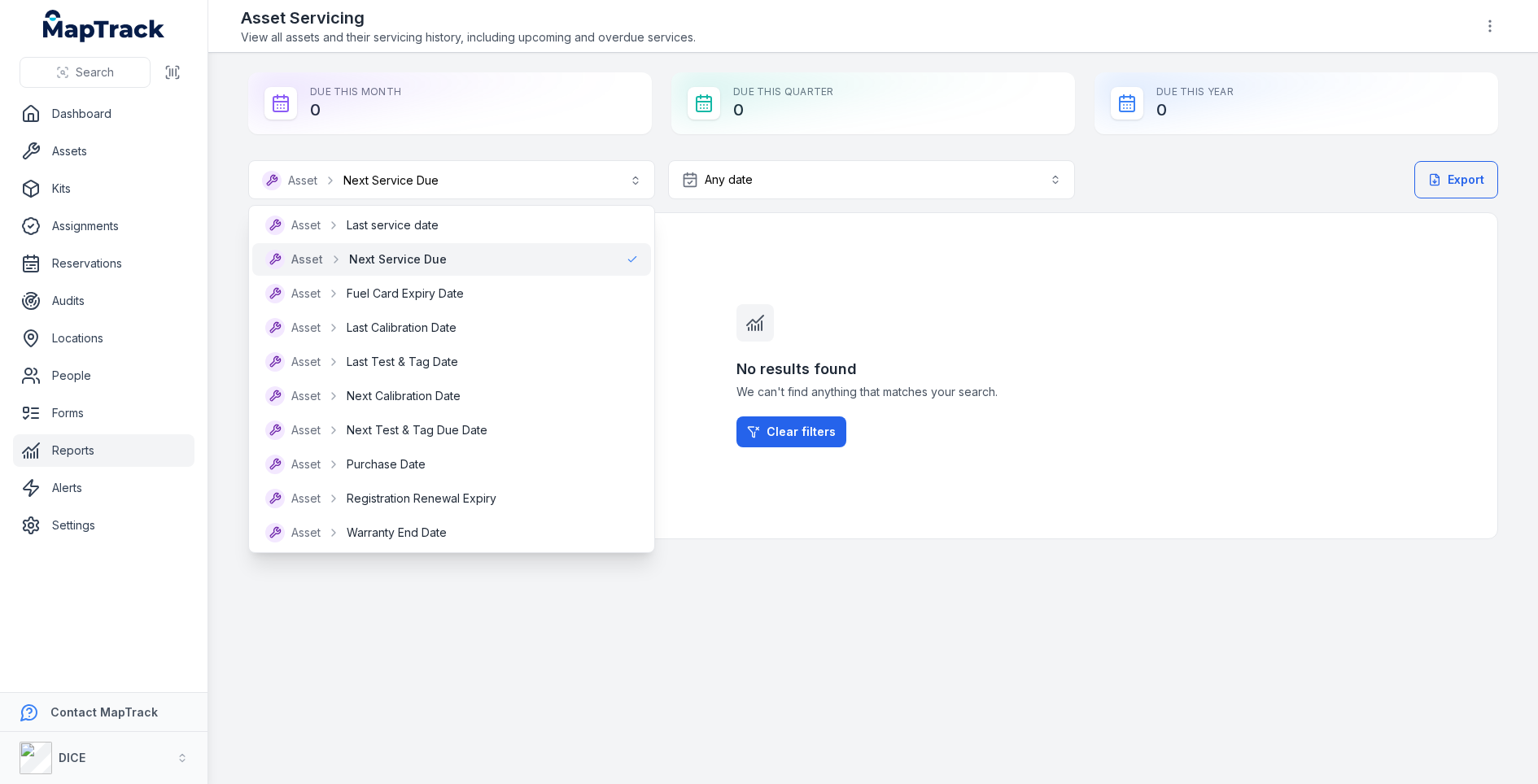
click at [716, 280] on div "**********" at bounding box center [873, 350] width 1250 height 379
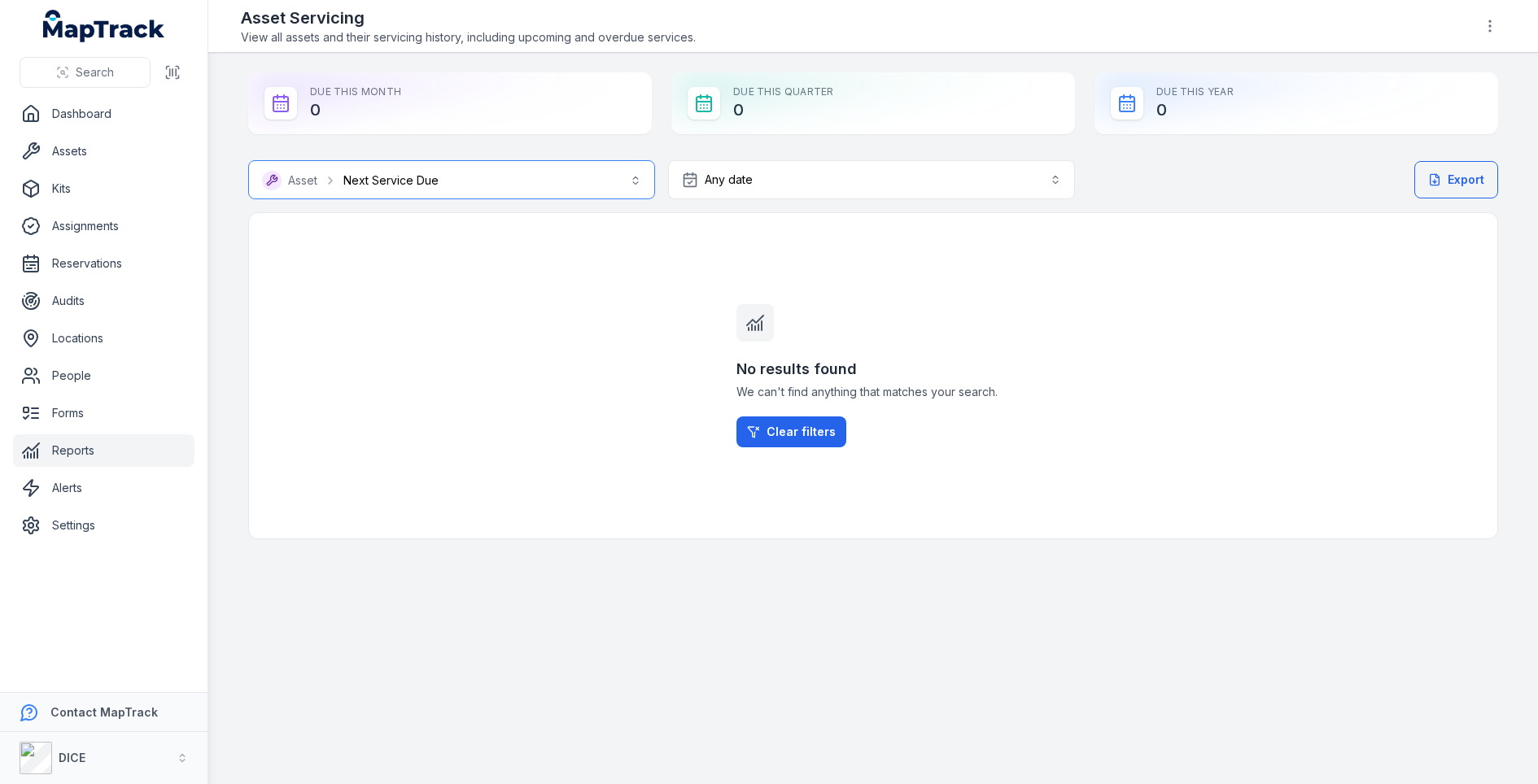
click at [475, 181] on button "**********" at bounding box center [451, 180] width 407 height 39
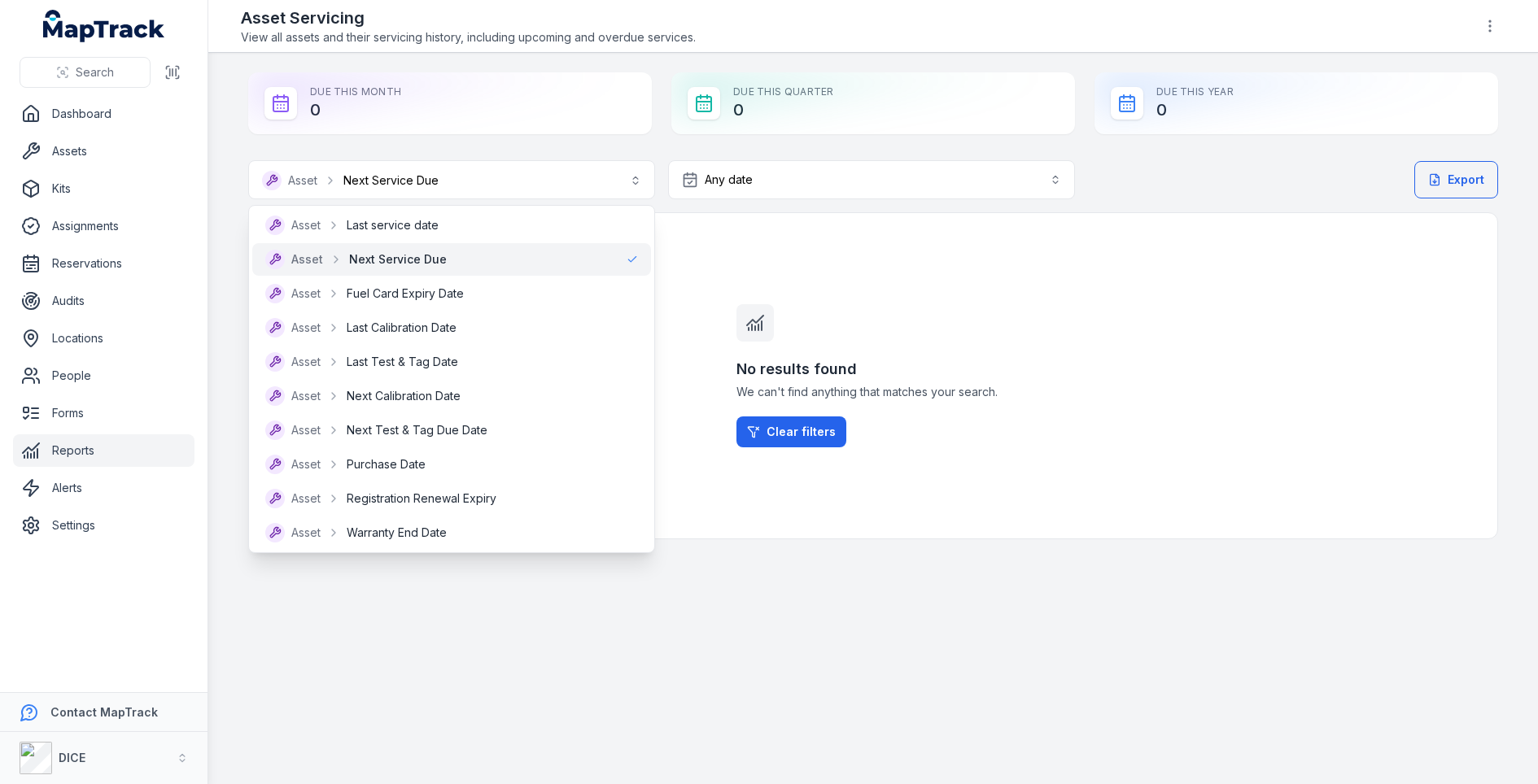
click at [1001, 298] on div "**********" at bounding box center [873, 350] width 1250 height 379
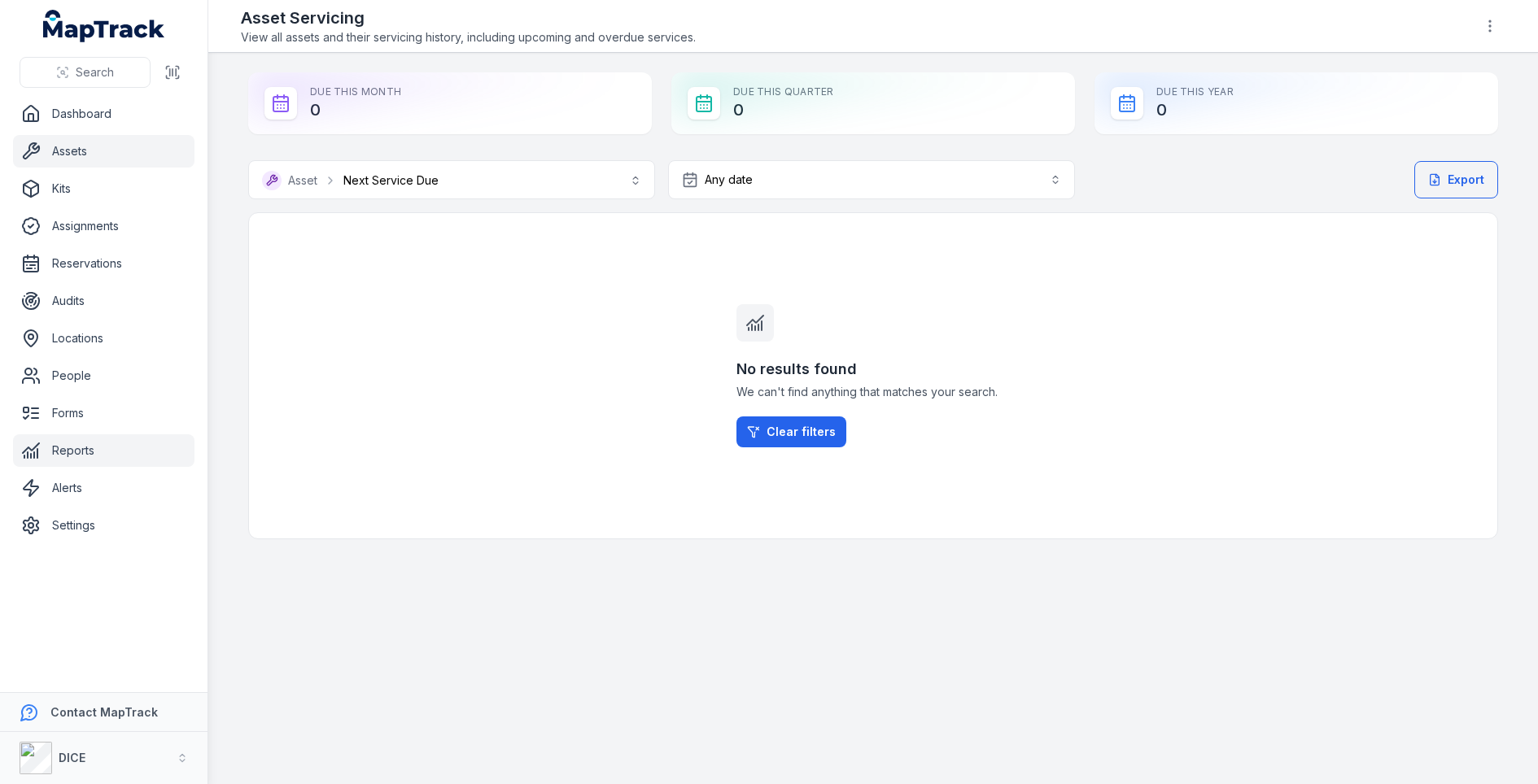
click at [16, 151] on link "Assets" at bounding box center [104, 151] width 181 height 33
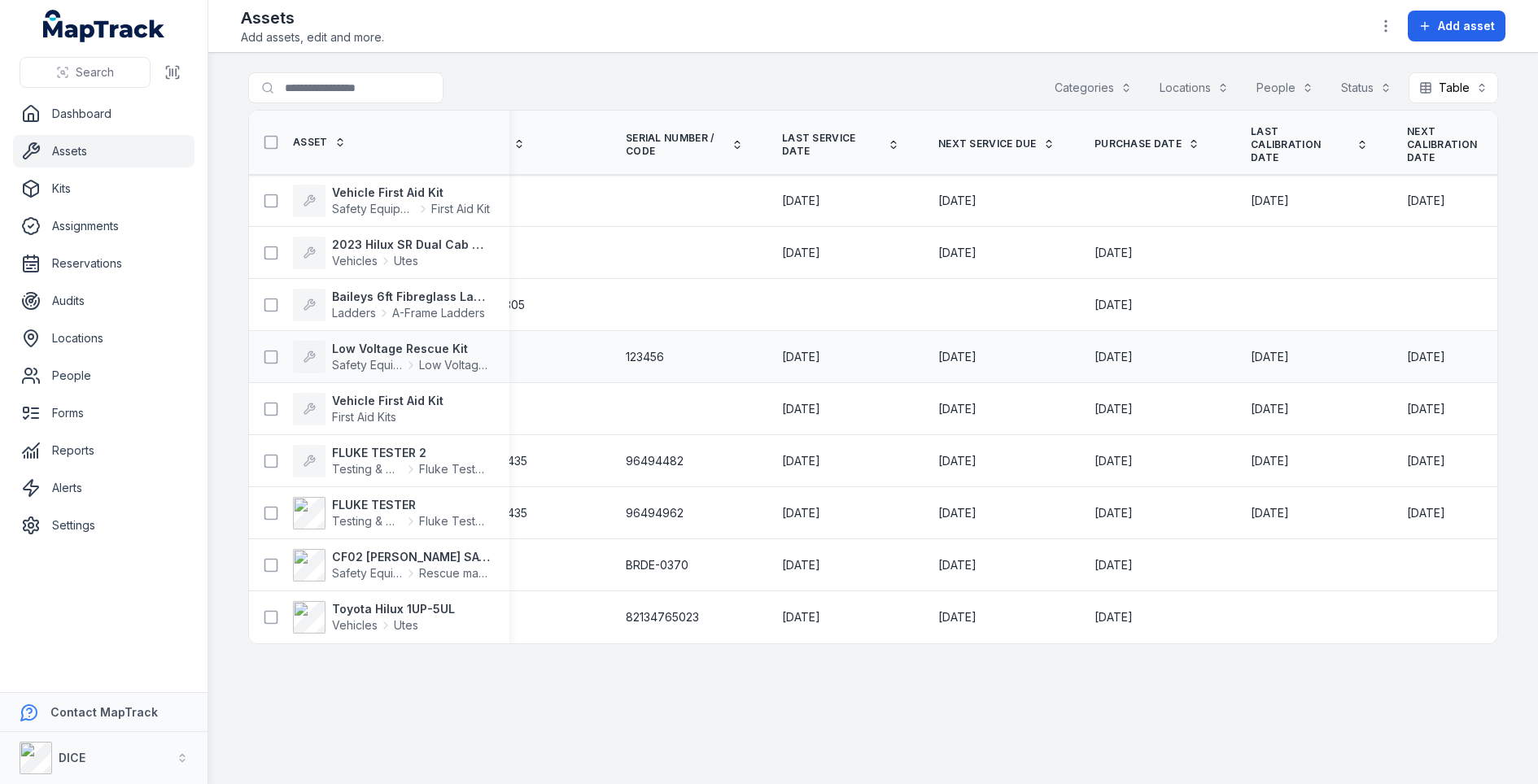
scroll to position [0, 18]
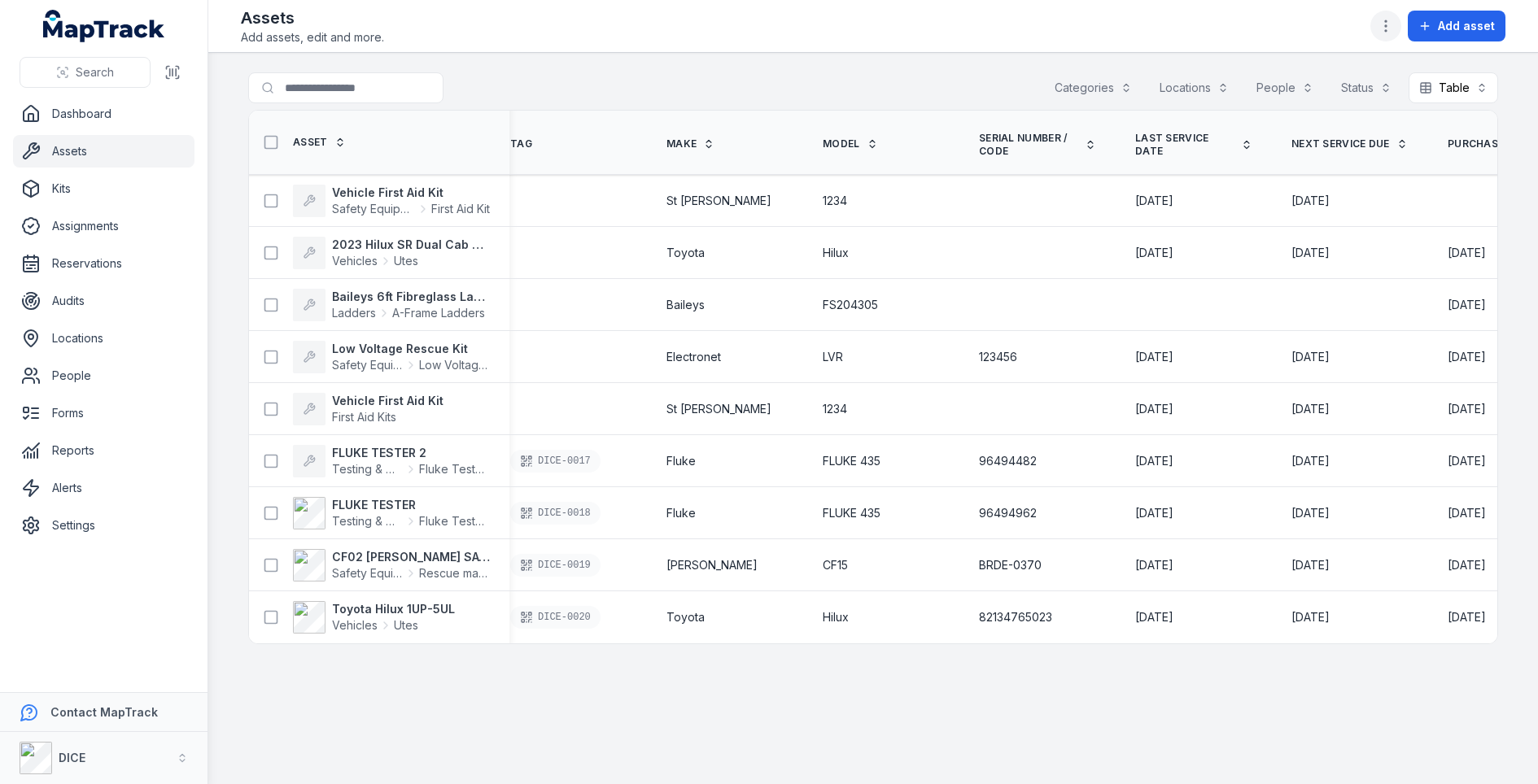
click at [1388, 15] on button "button" at bounding box center [1385, 26] width 31 height 31
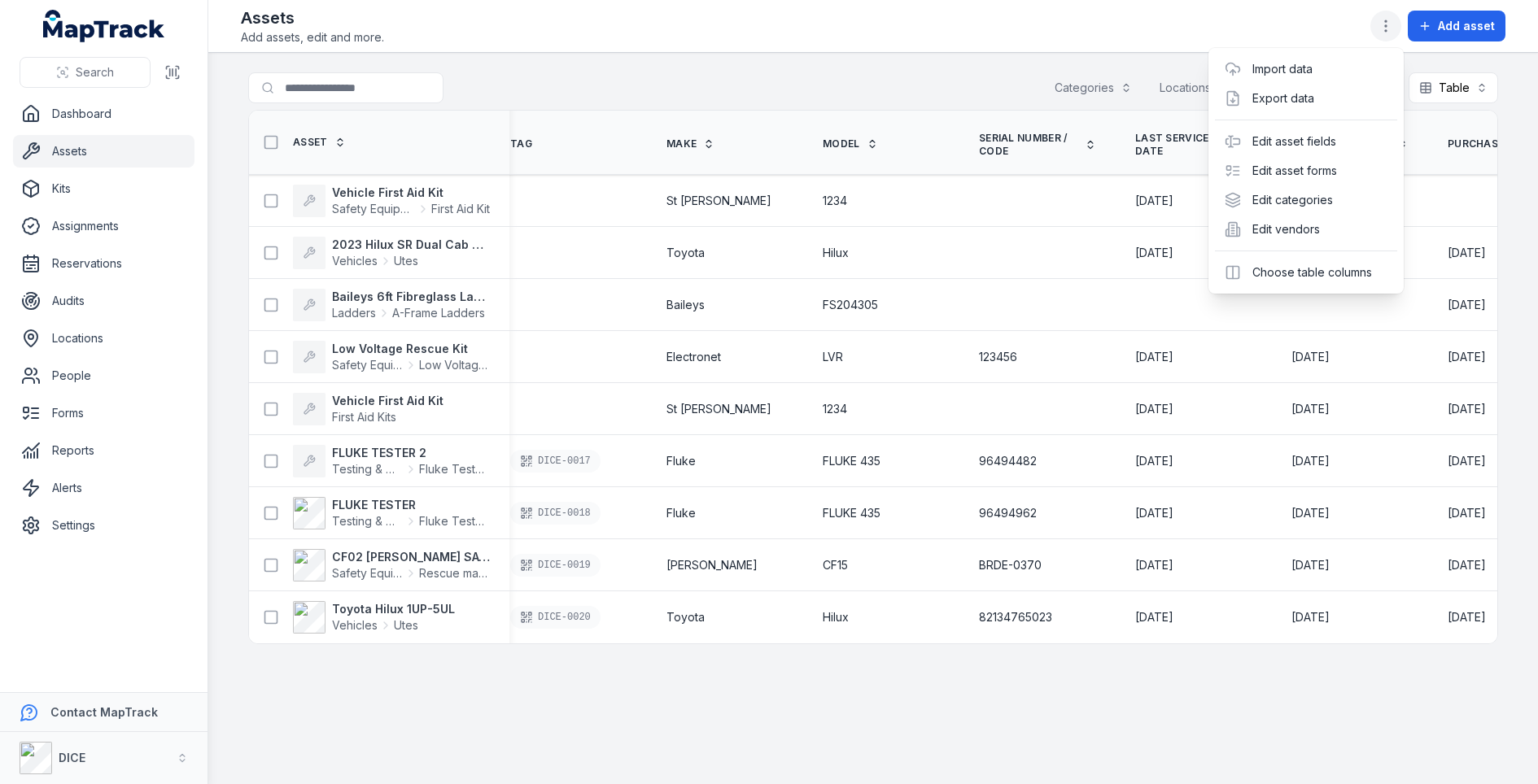
click at [1383, 18] on icon "button" at bounding box center [1385, 25] width 16 height 16
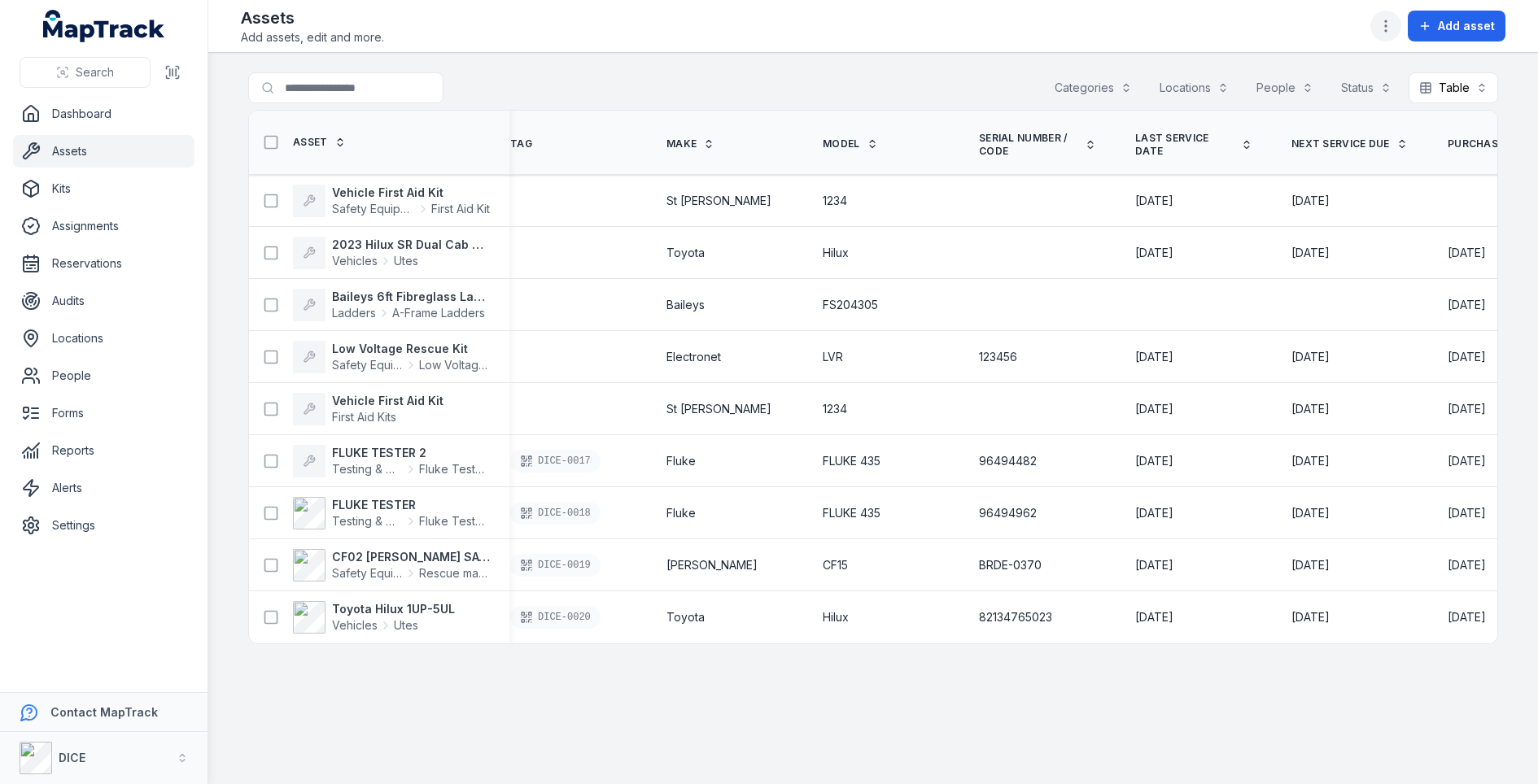
click at [1383, 18] on icon "button" at bounding box center [1385, 25] width 16 height 16
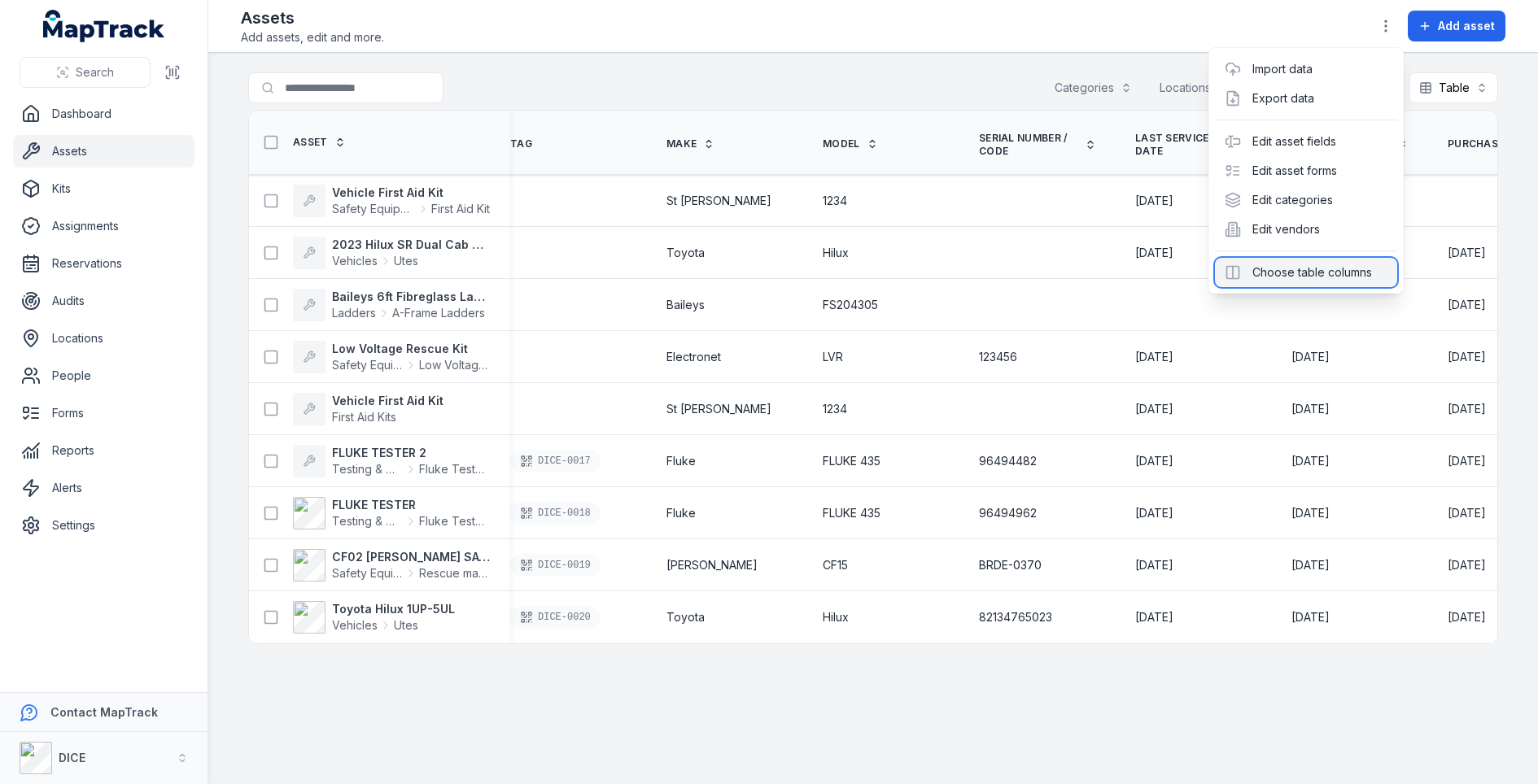
click at [1305, 260] on div "Choose table columns" at bounding box center [1306, 272] width 182 height 29
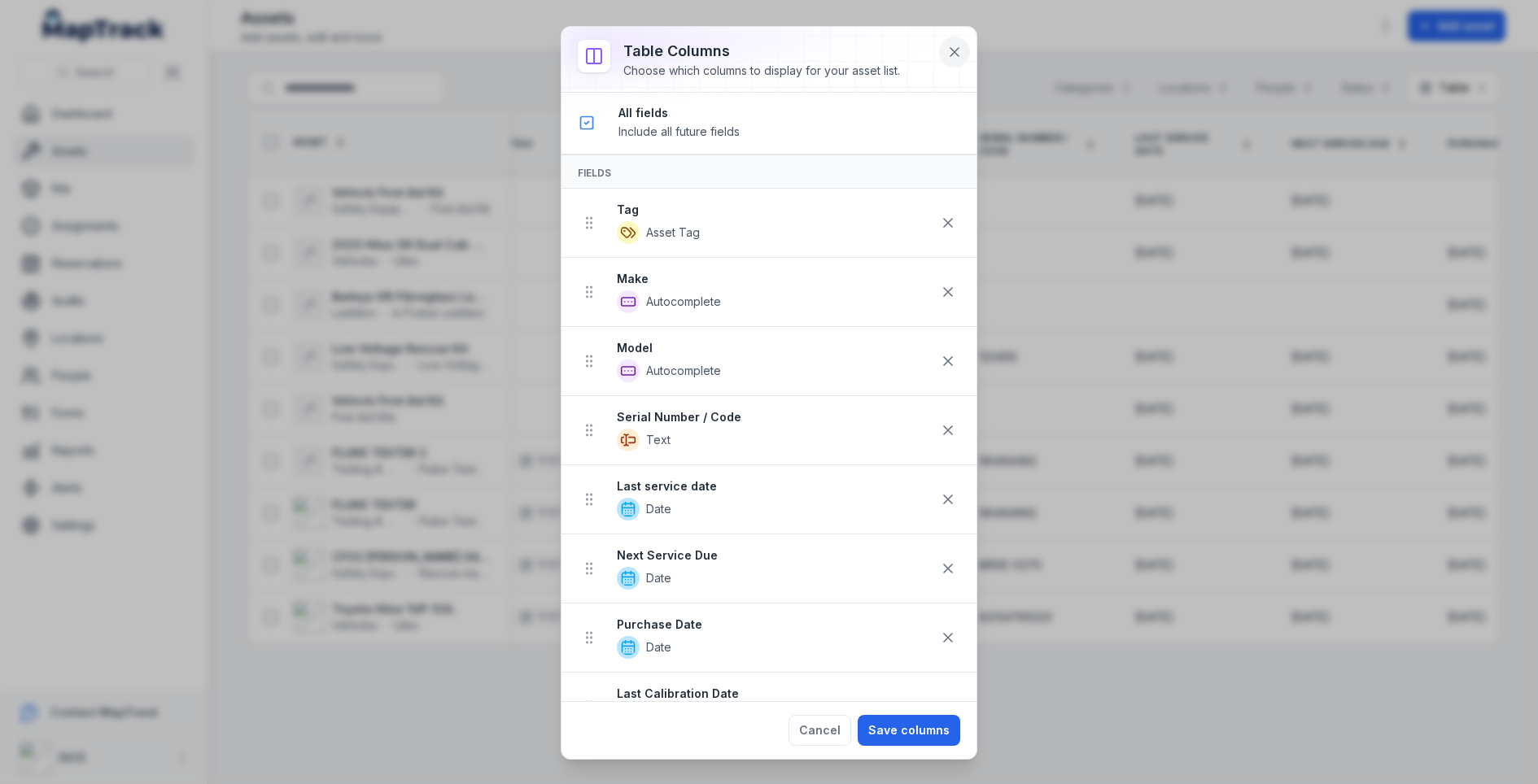
click at [959, 52] on icon at bounding box center [954, 52] width 16 height 16
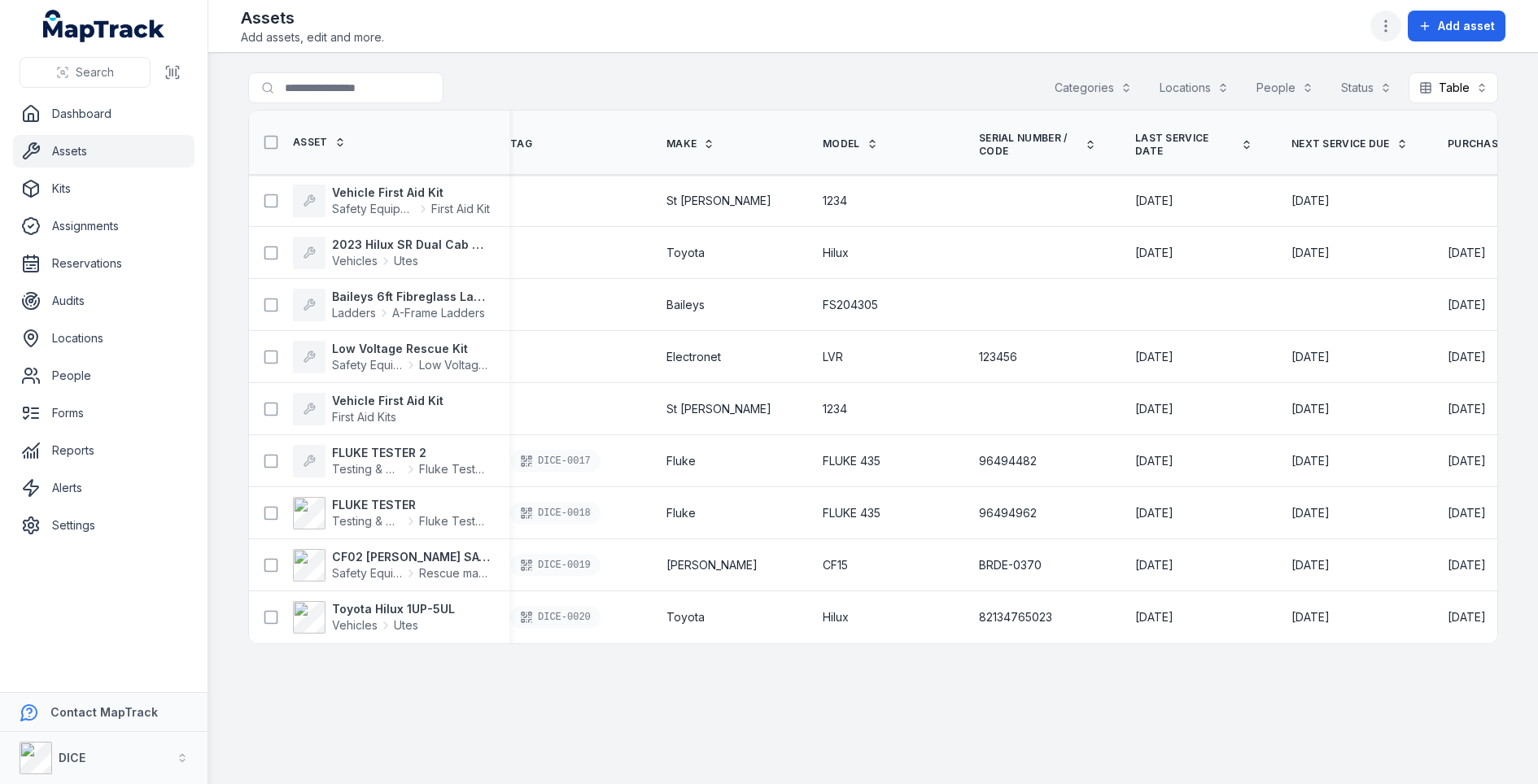
click at [1383, 21] on icon "button" at bounding box center [1385, 25] width 16 height 16
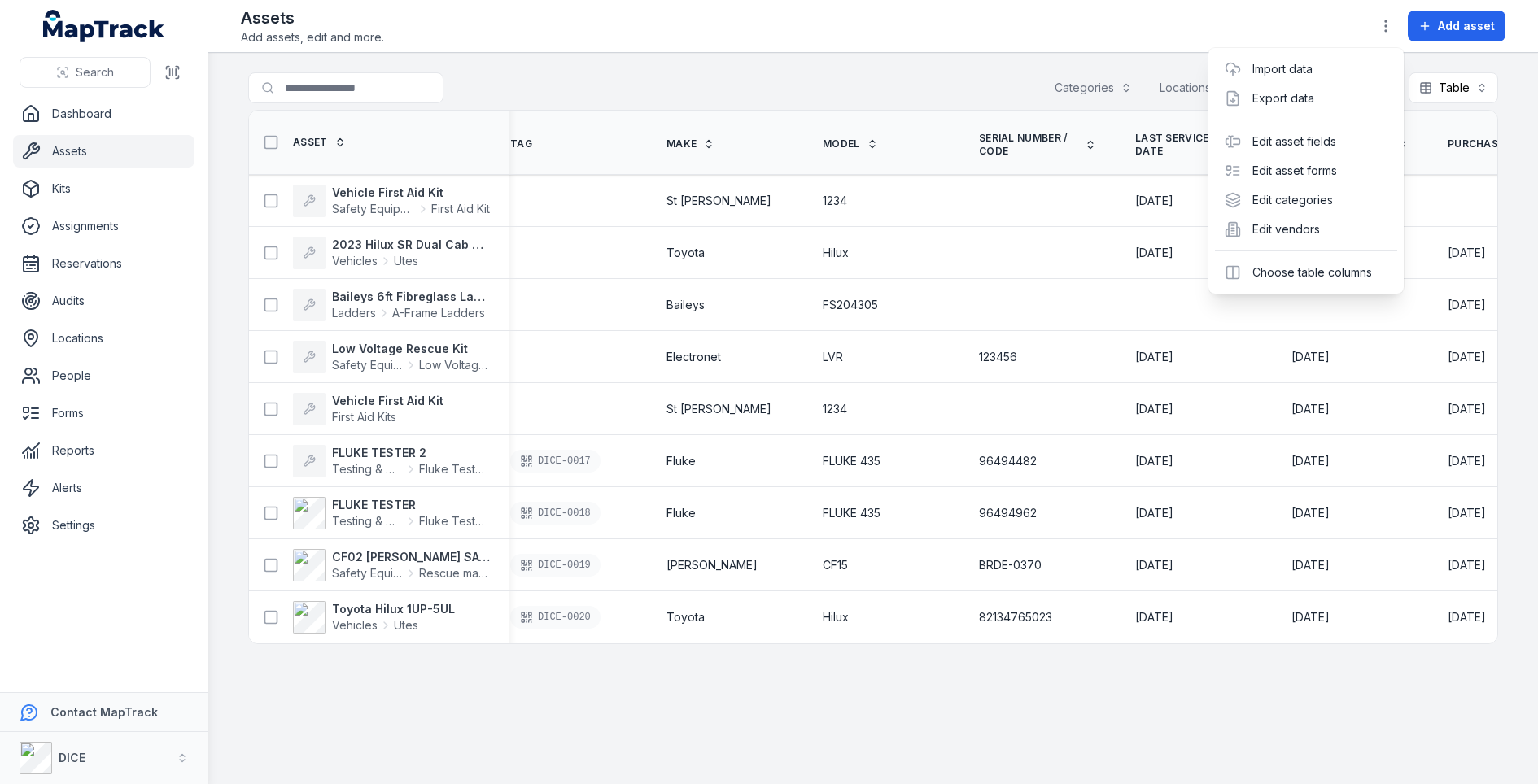
click at [1015, 71] on div "Toggle Navigation Assets Add assets, edit and more. Add asset Search for assets…" at bounding box center [873, 392] width 1330 height 784
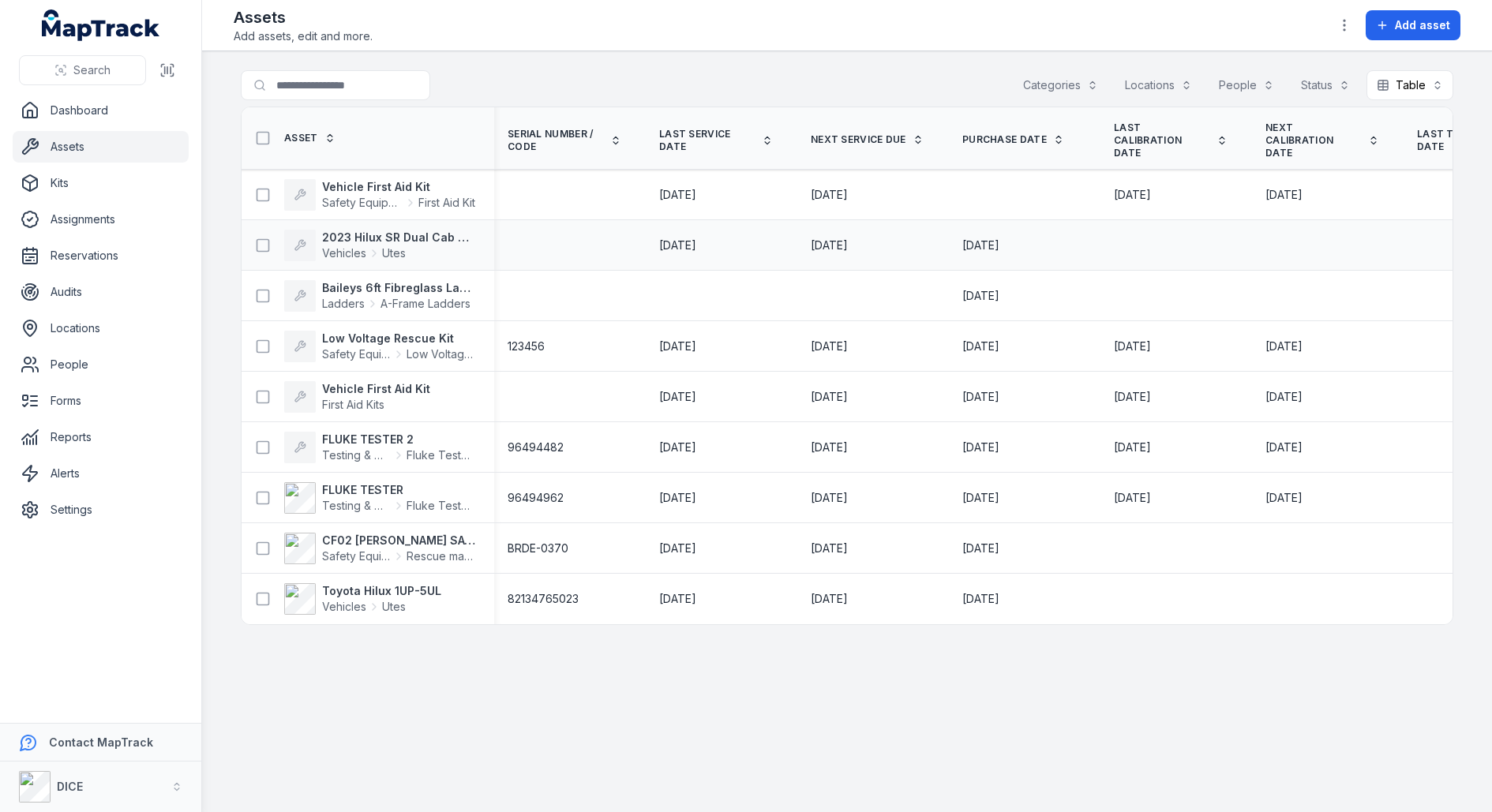
scroll to position [0, 435]
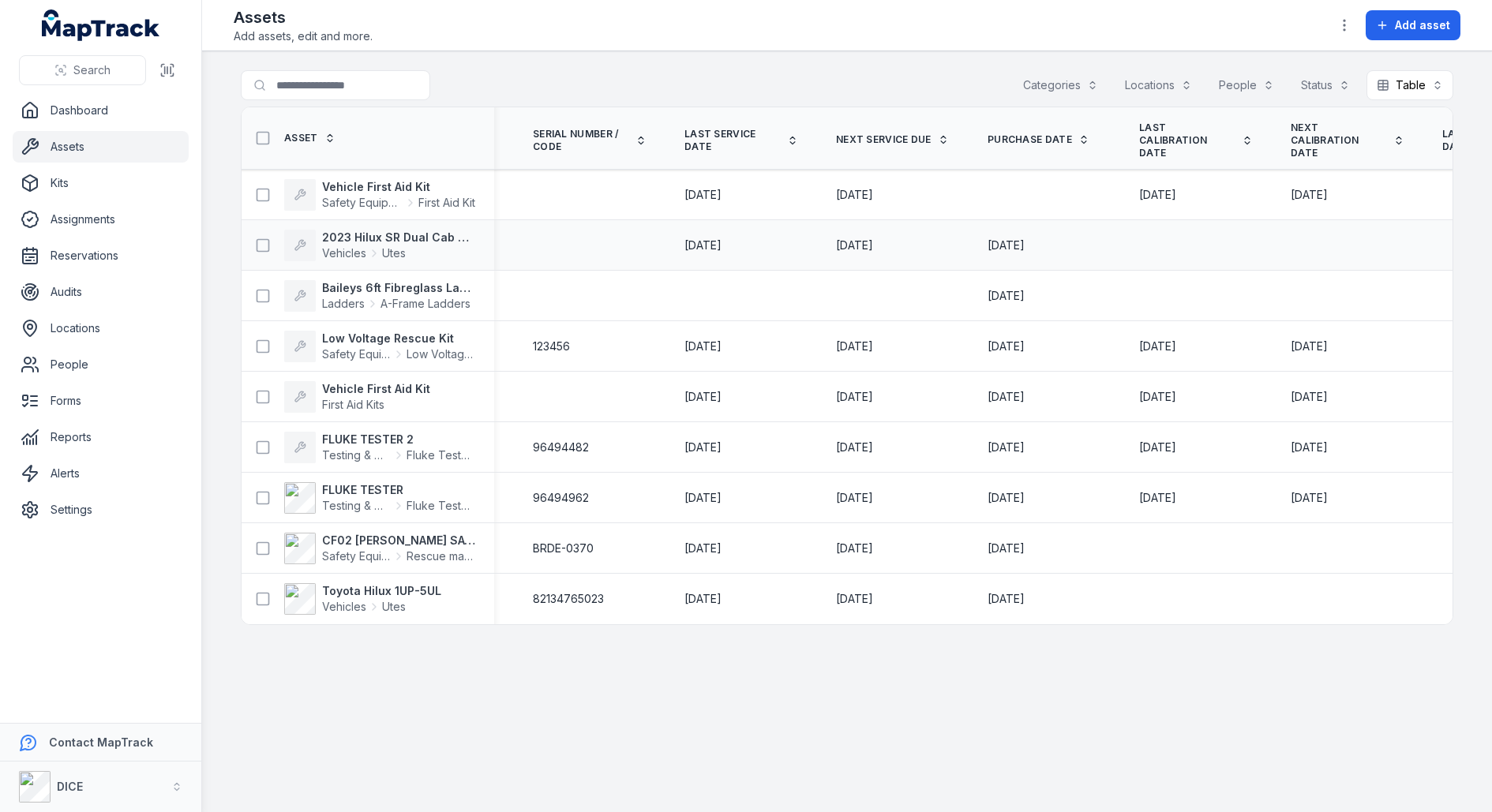
click at [873, 238] on span "[DATE]" at bounding box center [855, 245] width 37 height 14
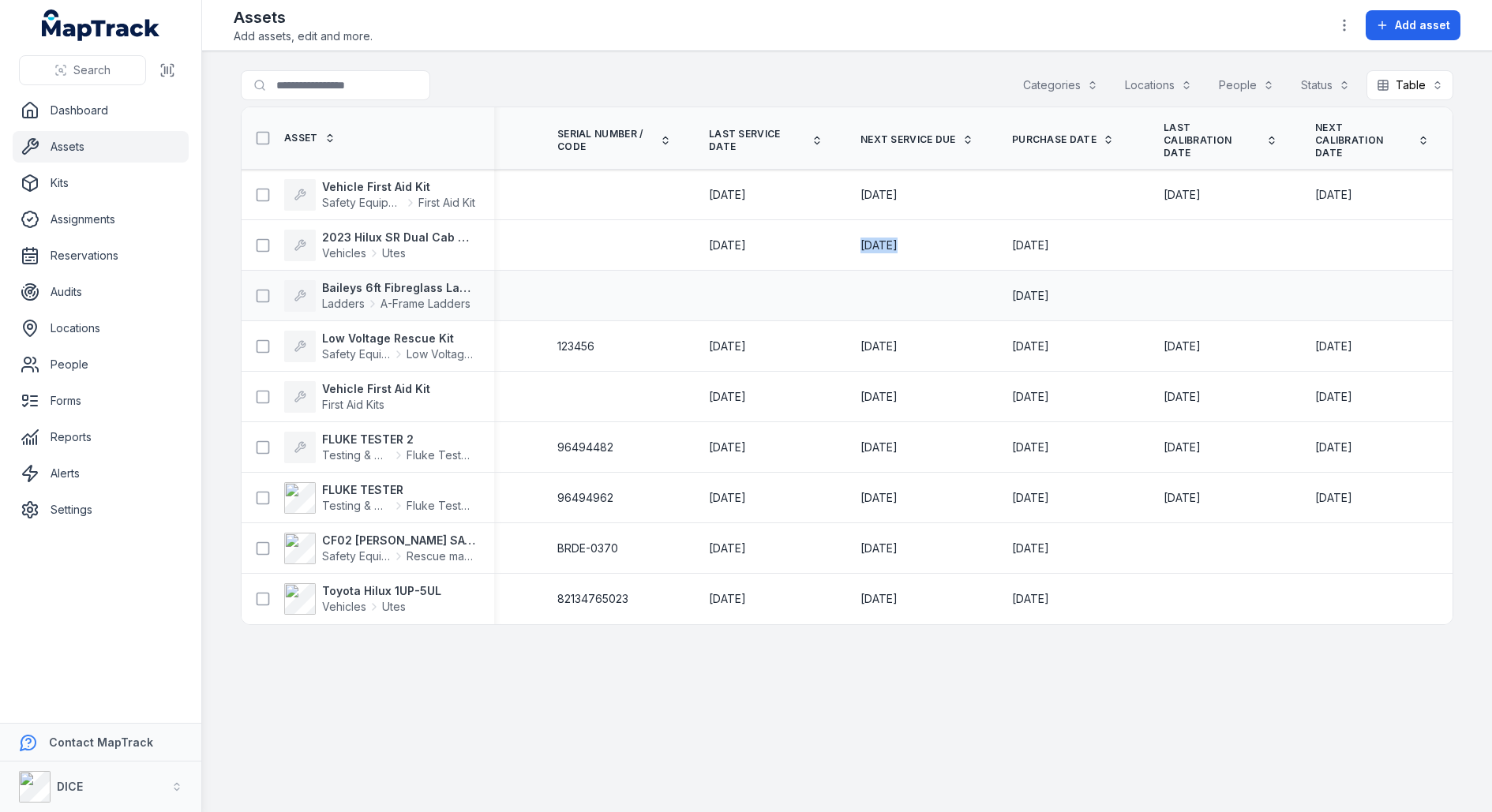
scroll to position [0, 364]
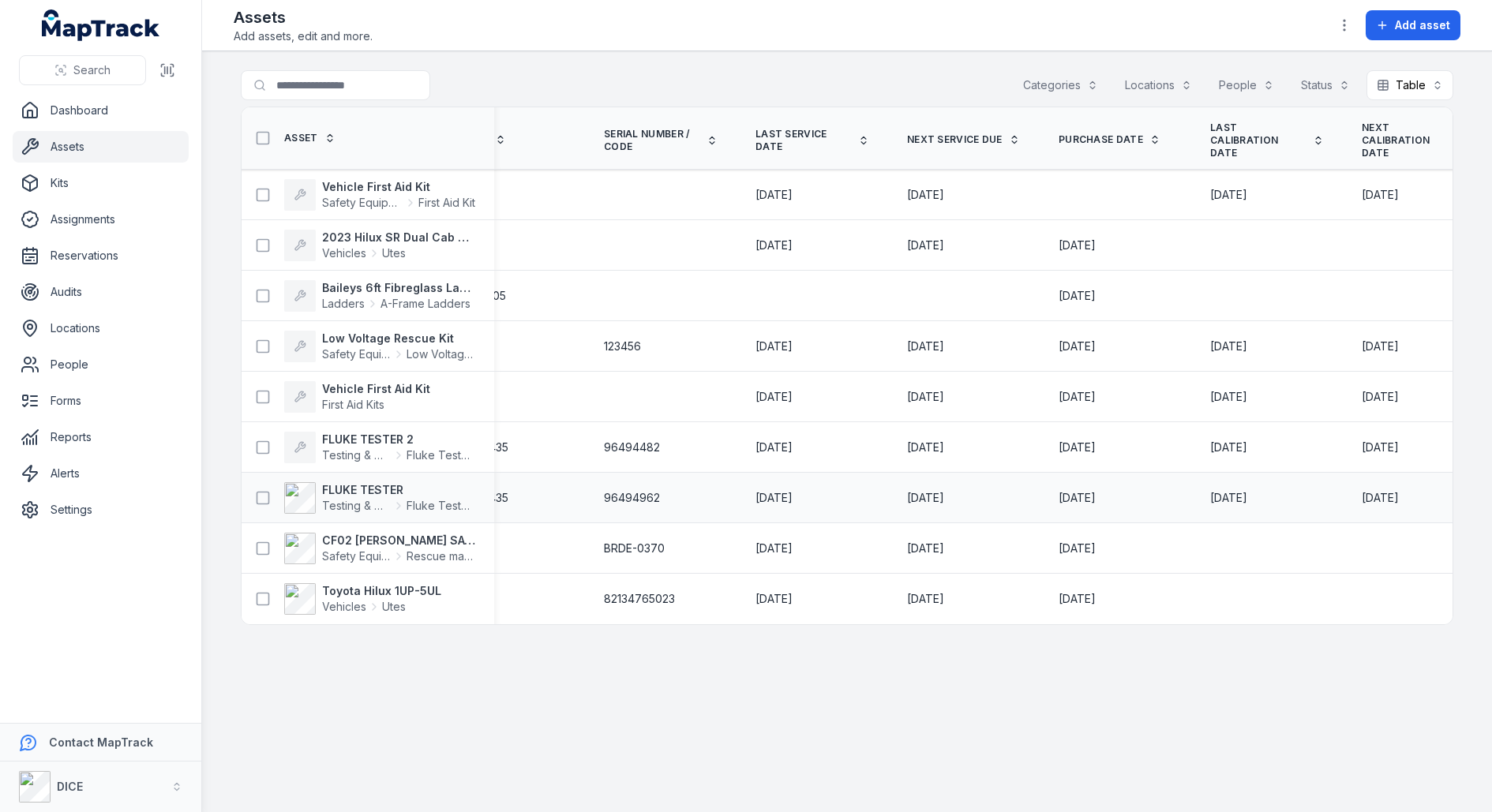
click at [926, 491] on span "[DATE]" at bounding box center [926, 498] width 37 height 14
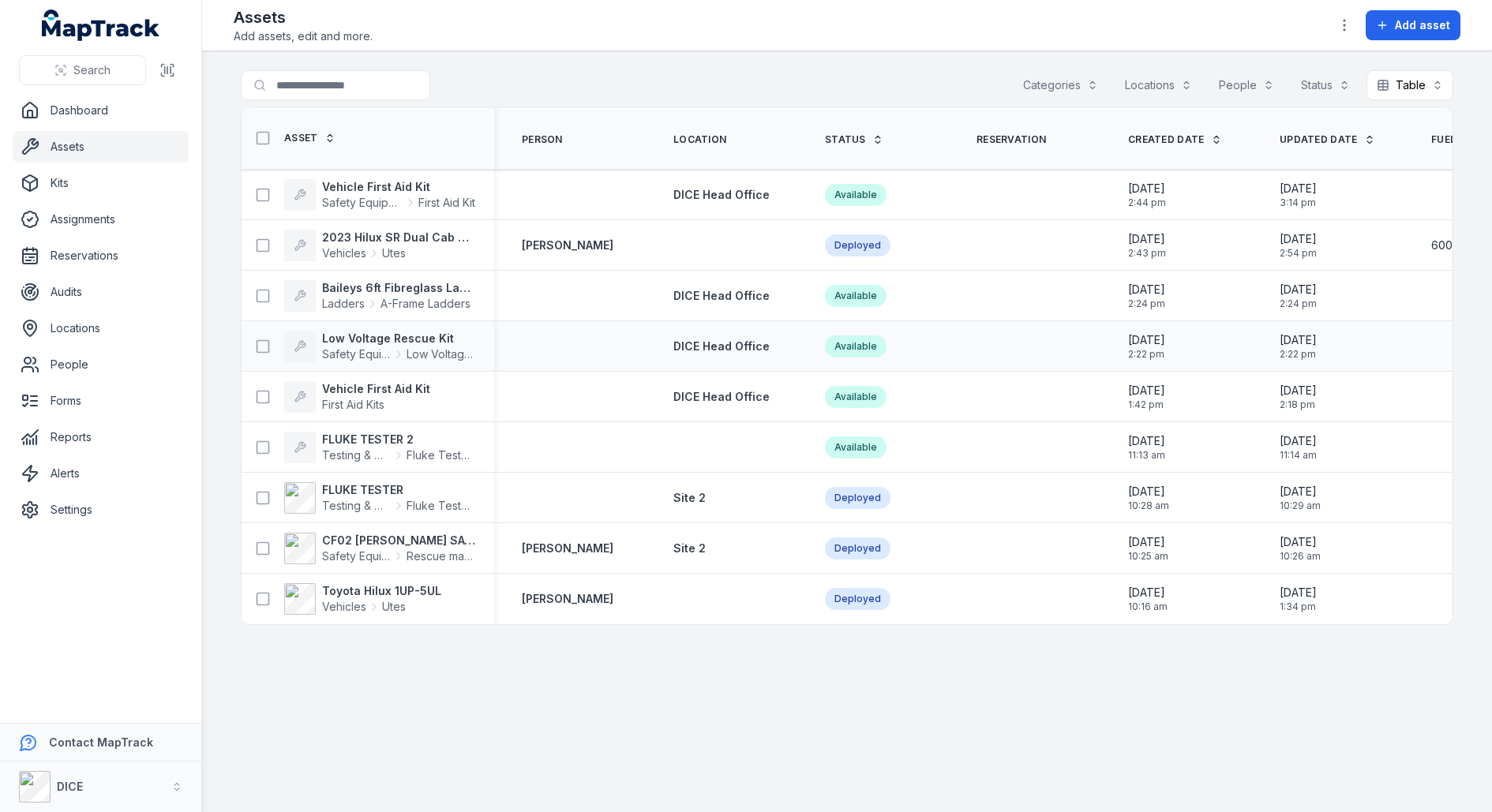
scroll to position [0, 3171]
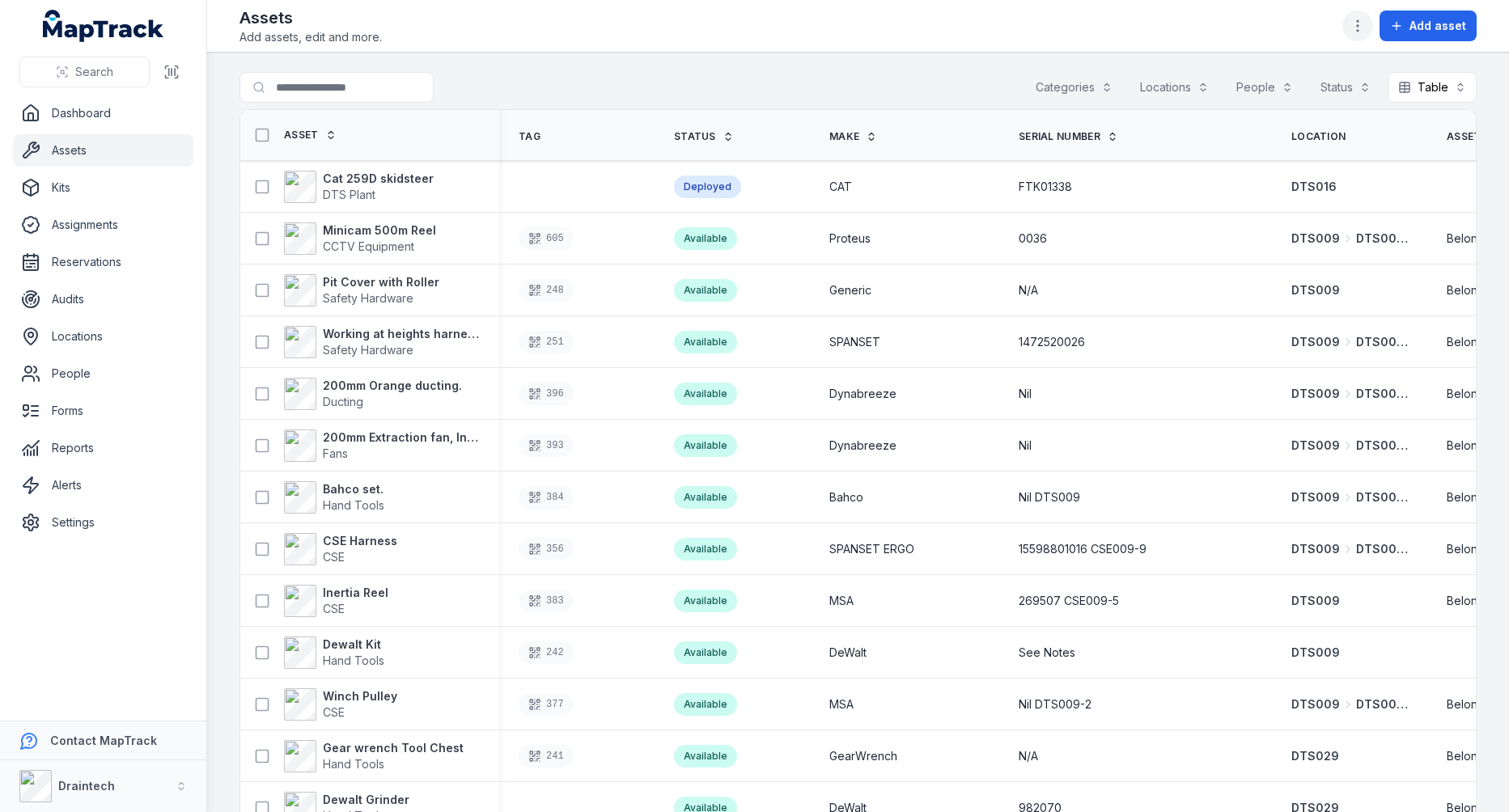
click at [1360, 13] on button "button" at bounding box center [1357, 26] width 31 height 31
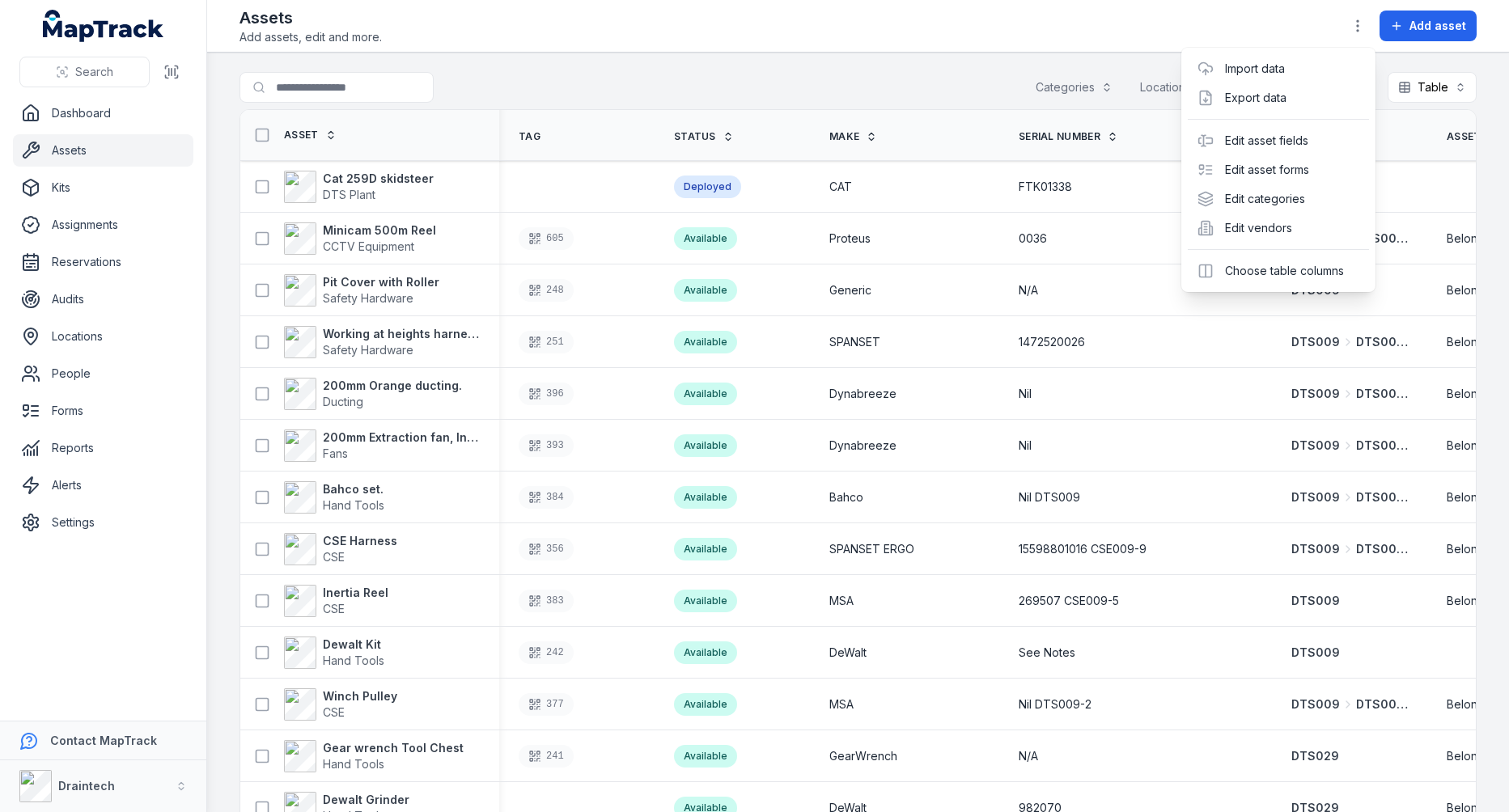
click at [1085, 61] on div "Toggle Navigation Assets Add assets, edit and more. Add asset Search for assets…" at bounding box center [857, 406] width 1301 height 812
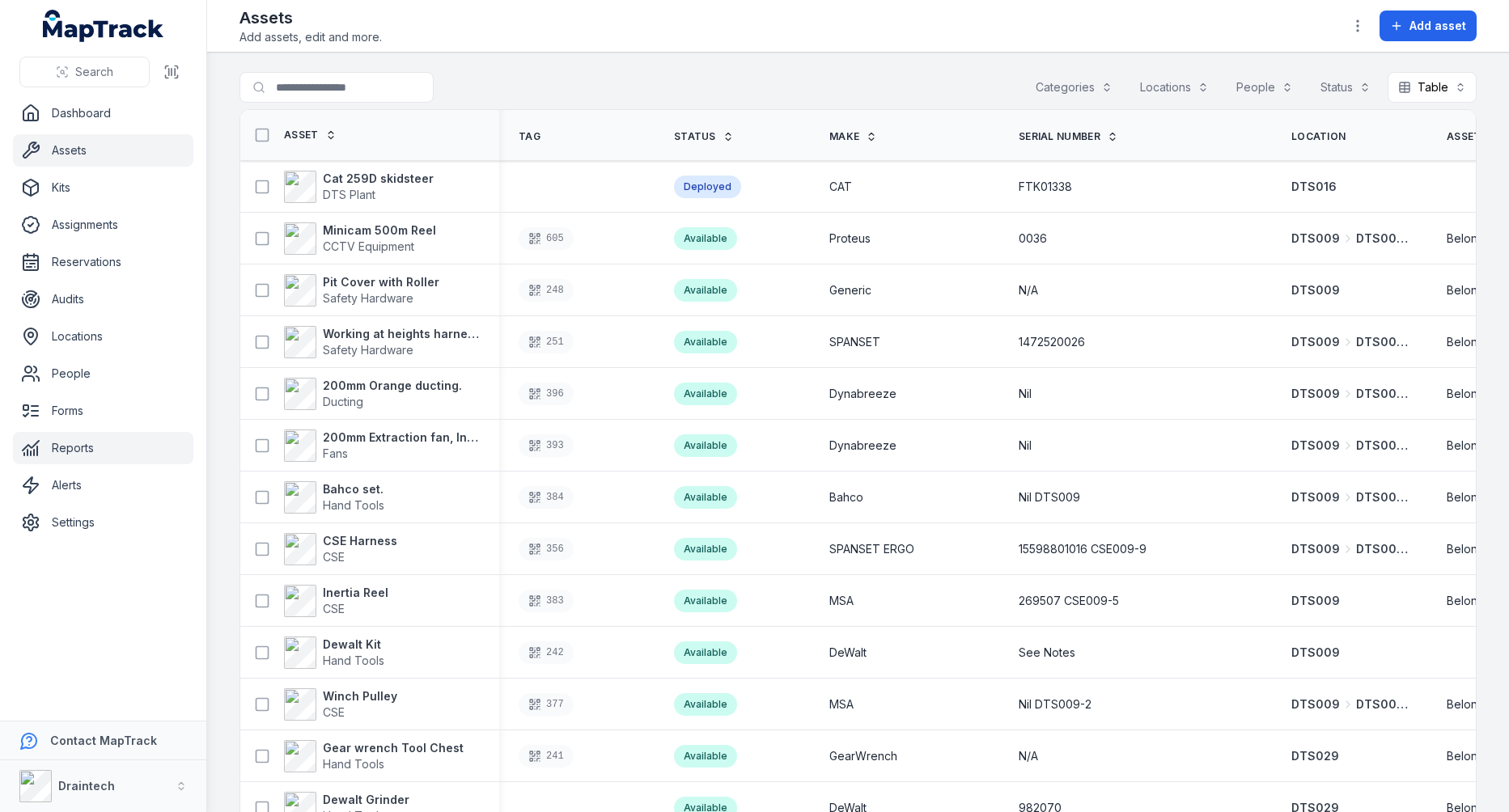
click at [84, 442] on link "Reports" at bounding box center [103, 448] width 180 height 32
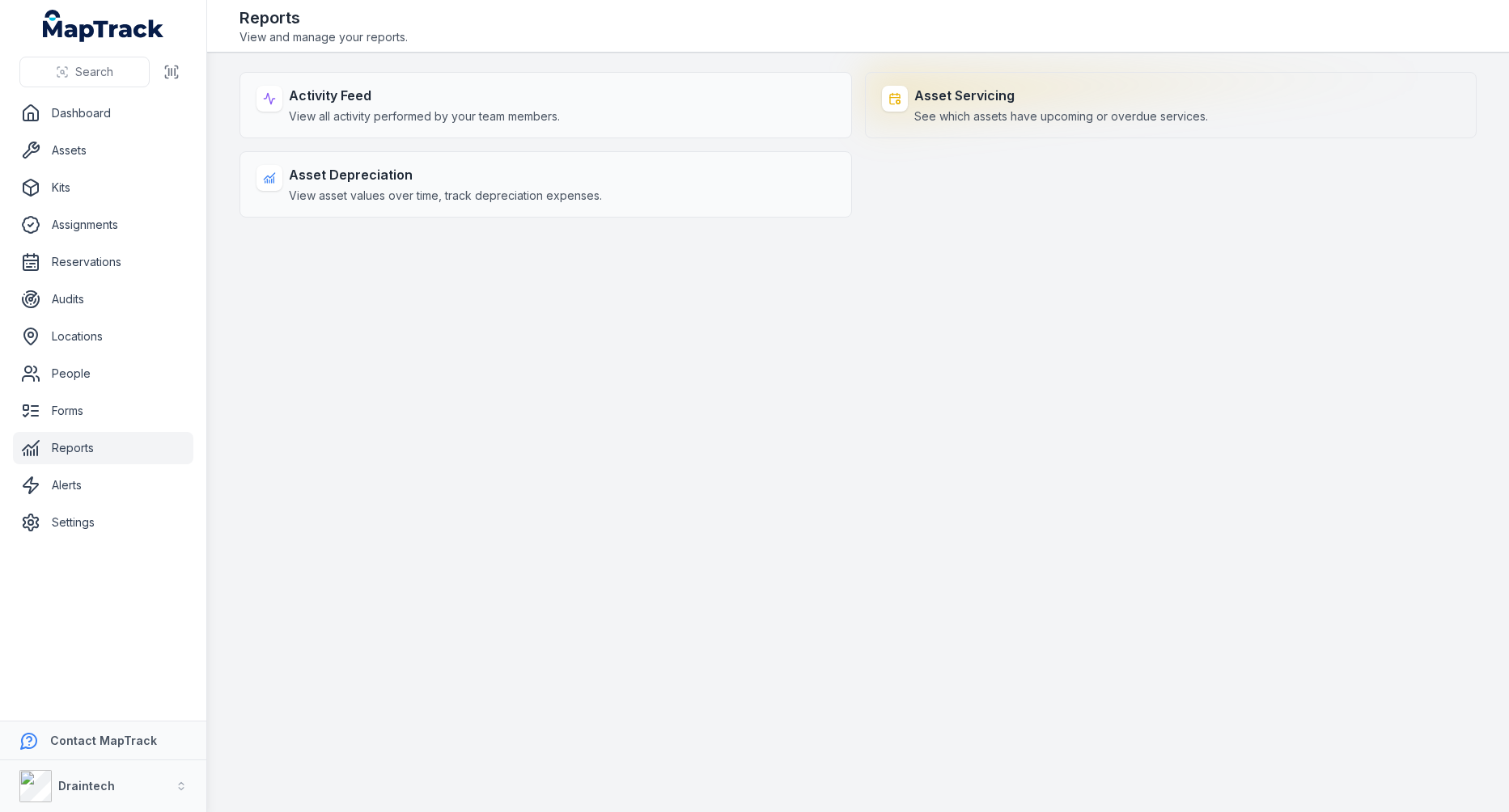
click at [1034, 104] on strong "Asset Servicing" at bounding box center [1061, 95] width 294 height 19
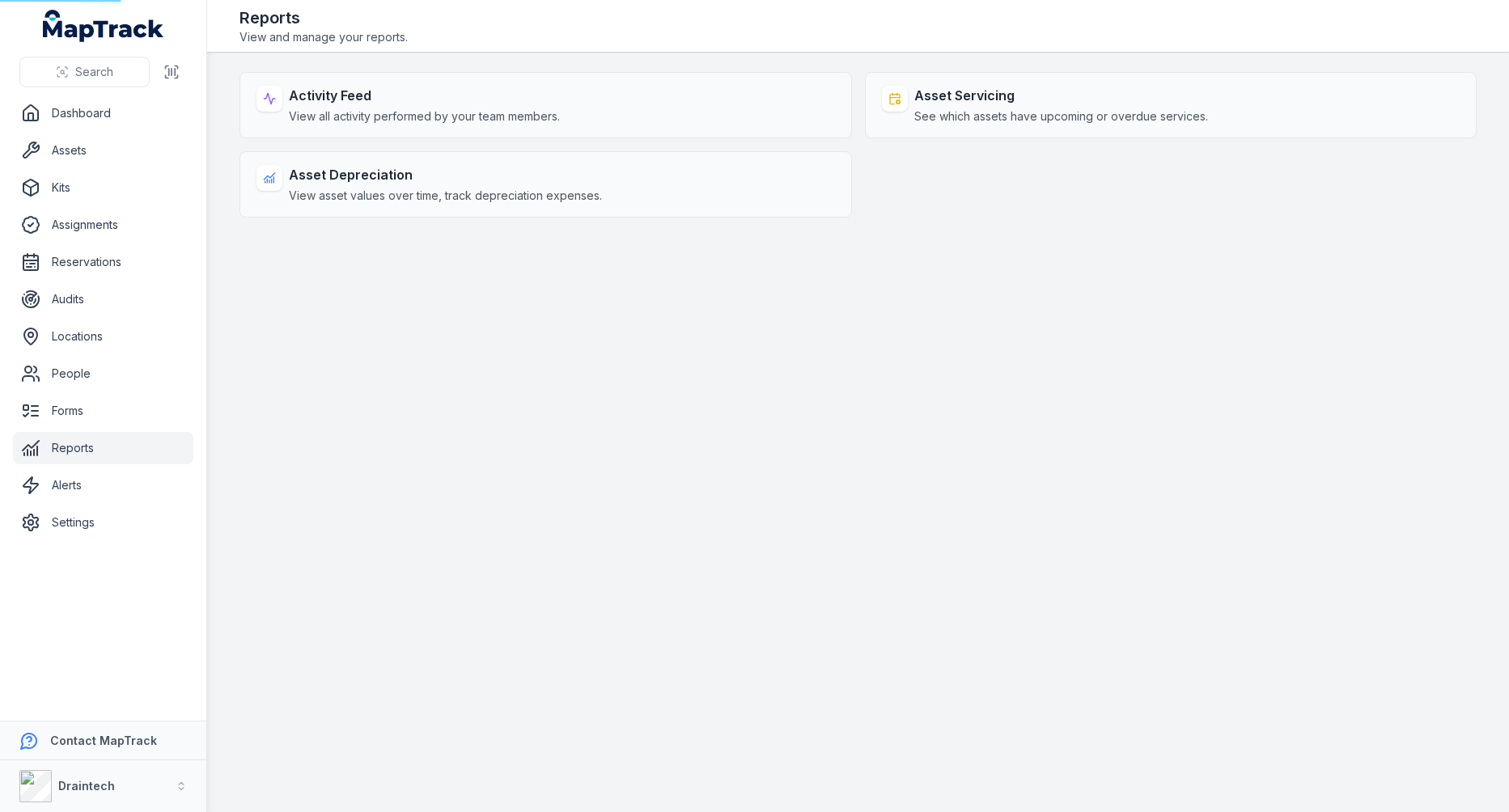
click at [987, 272] on main "Activity Feed View all activity performed by your team members. Asset Servicing…" at bounding box center [857, 432] width 1301 height 760
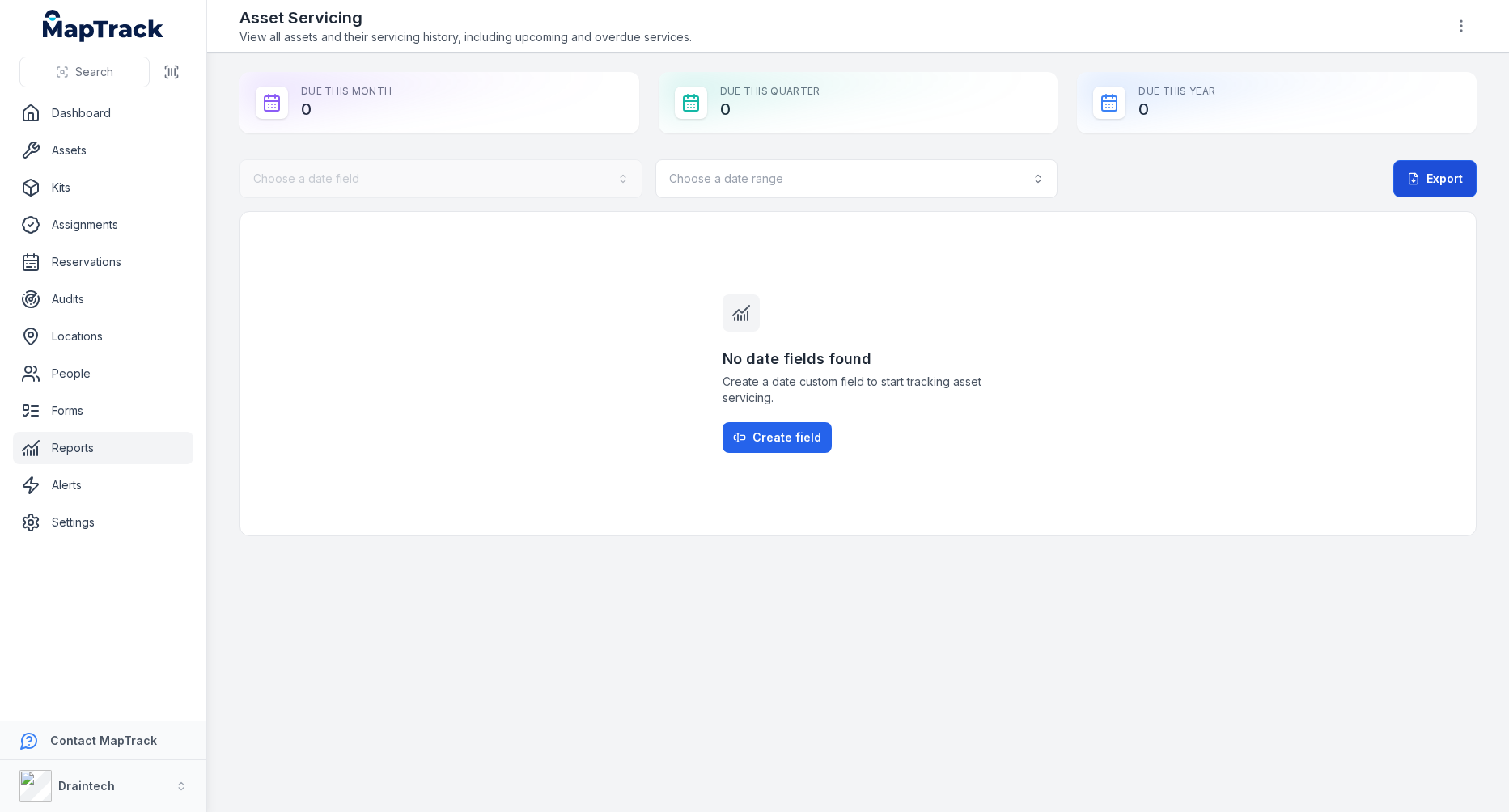
click at [1435, 179] on button "Export" at bounding box center [1434, 179] width 83 height 37
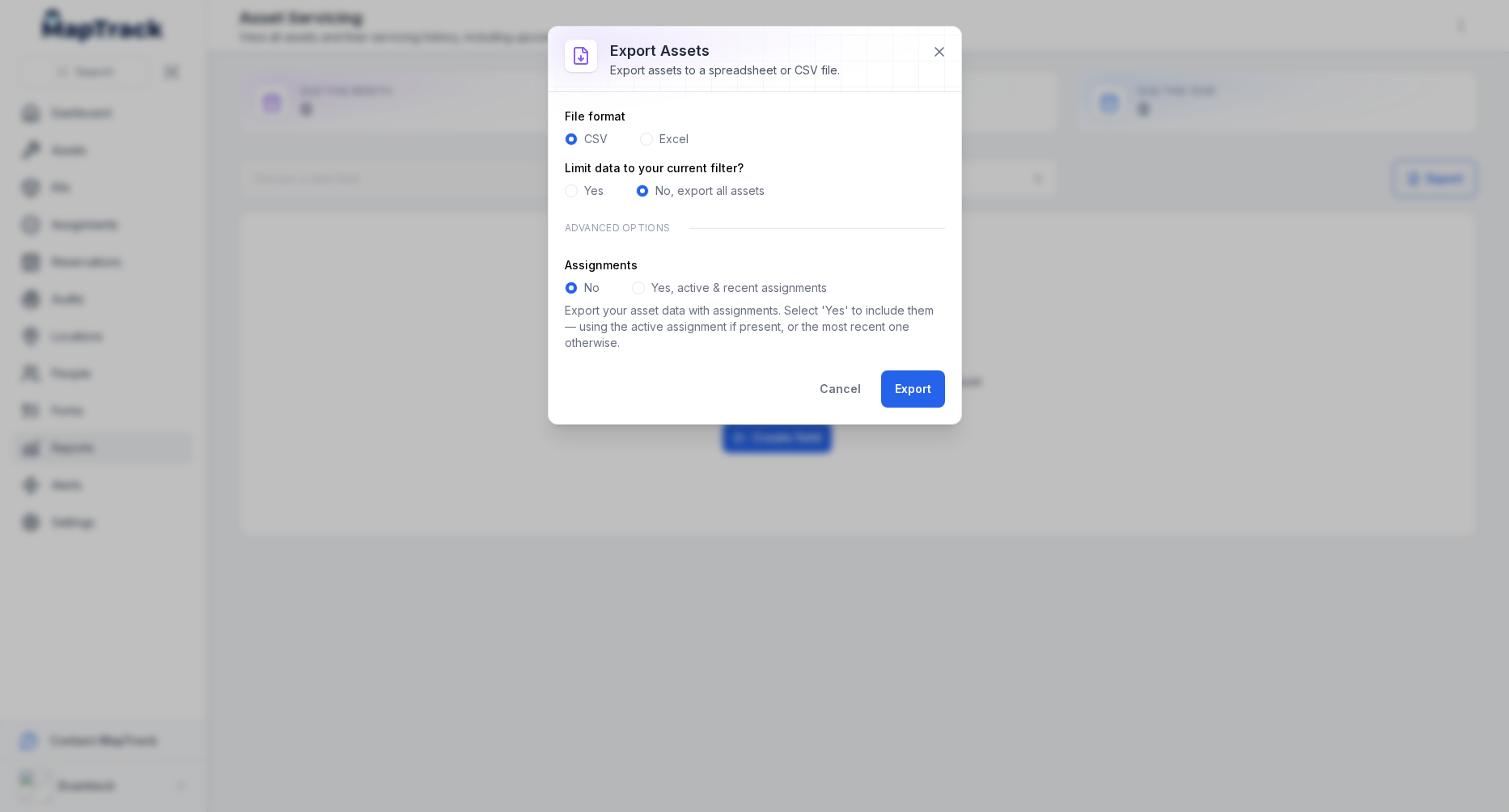
click at [568, 185] on span at bounding box center [571, 191] width 13 height 13
click at [644, 136] on span at bounding box center [647, 139] width 13 height 13
click at [928, 47] on button at bounding box center [938, 51] width 31 height 31
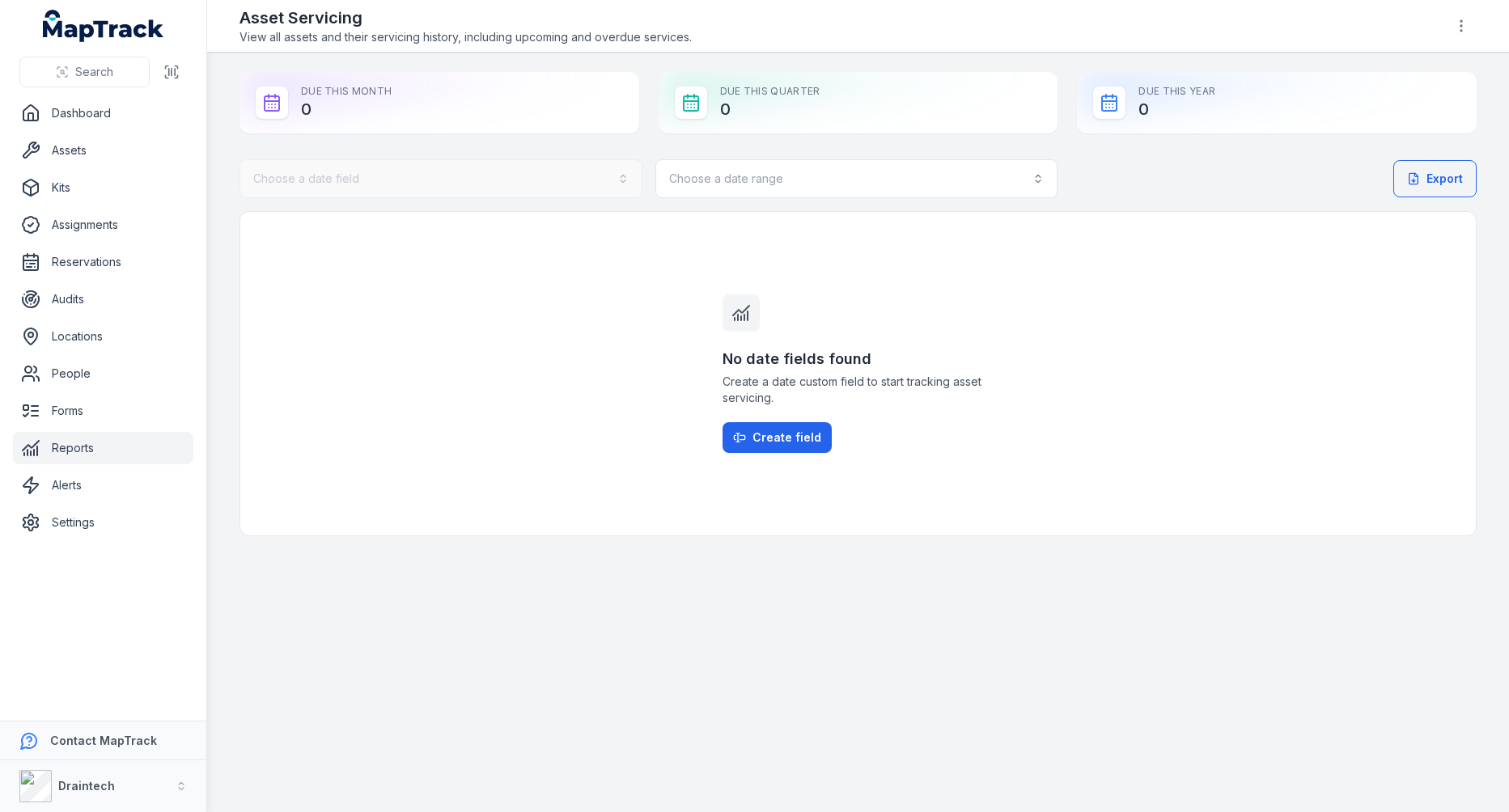
click at [316, 387] on div "No date fields found Create a date custom field to start tracking asset servici…" at bounding box center [857, 374] width 1237 height 325
